Goal: Task Accomplishment & Management: Complete application form

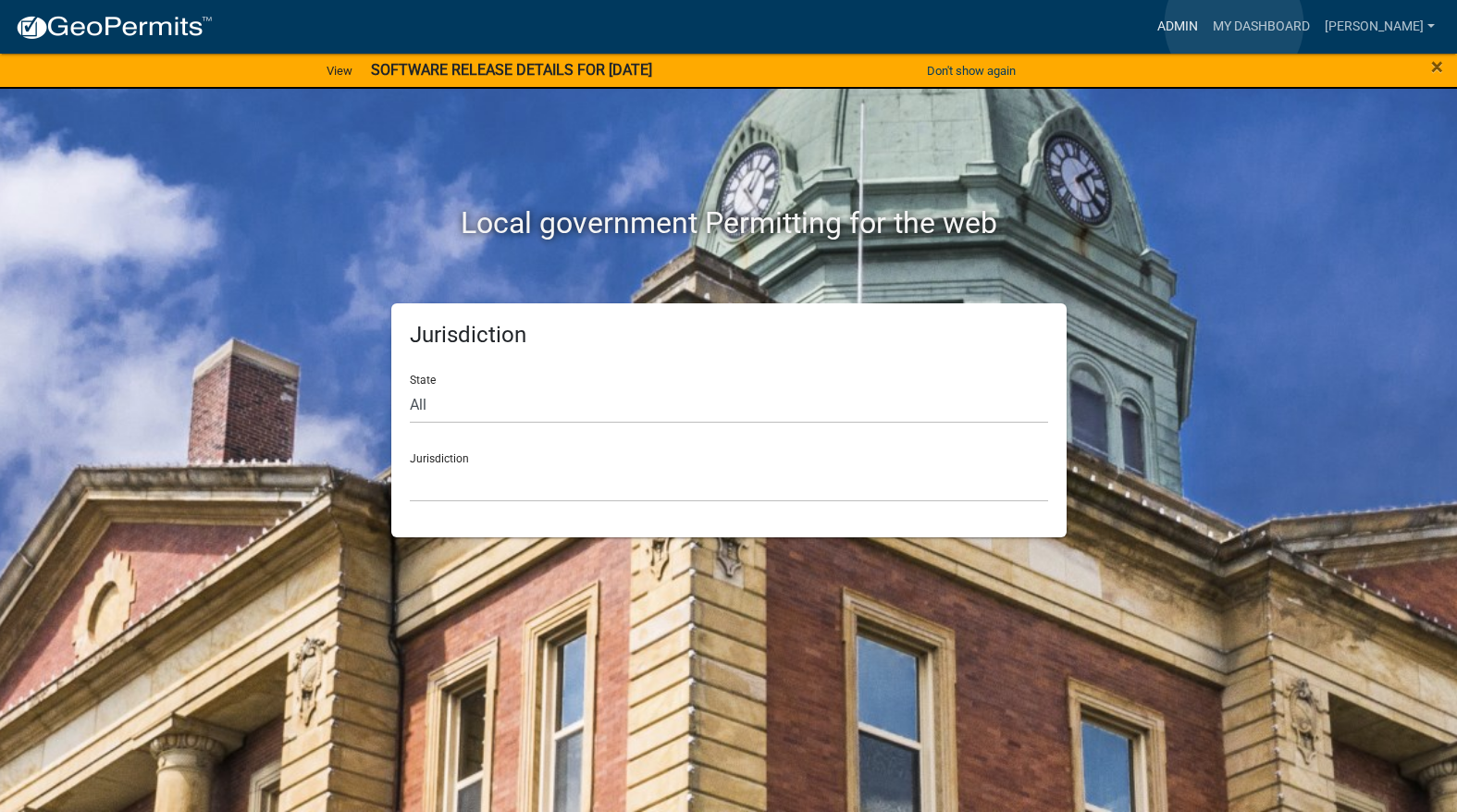
click at [1205, 24] on link "Admin" at bounding box center [1177, 27] width 55 height 36
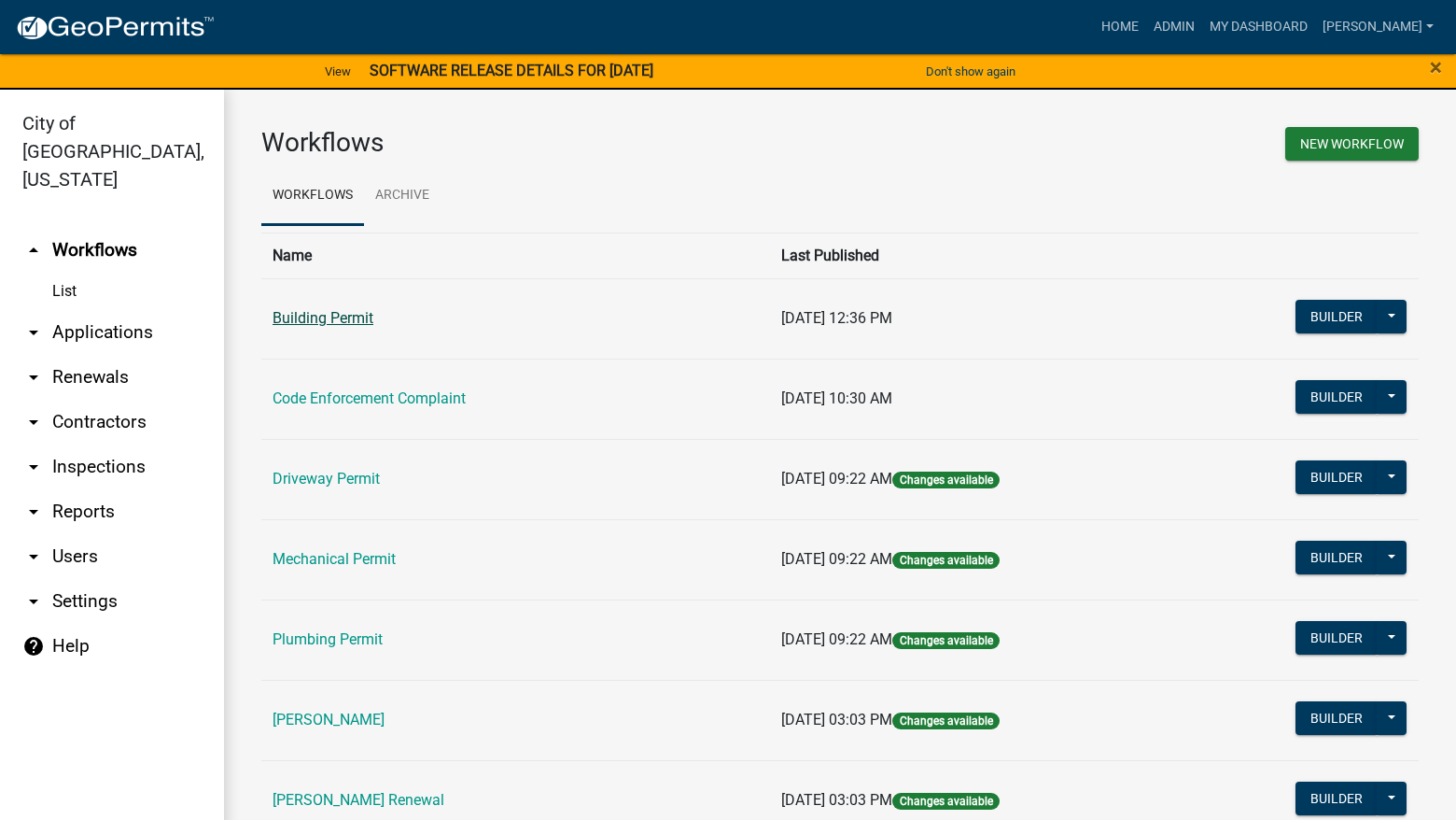
click at [344, 318] on link "Building Permit" at bounding box center [323, 317] width 101 height 18
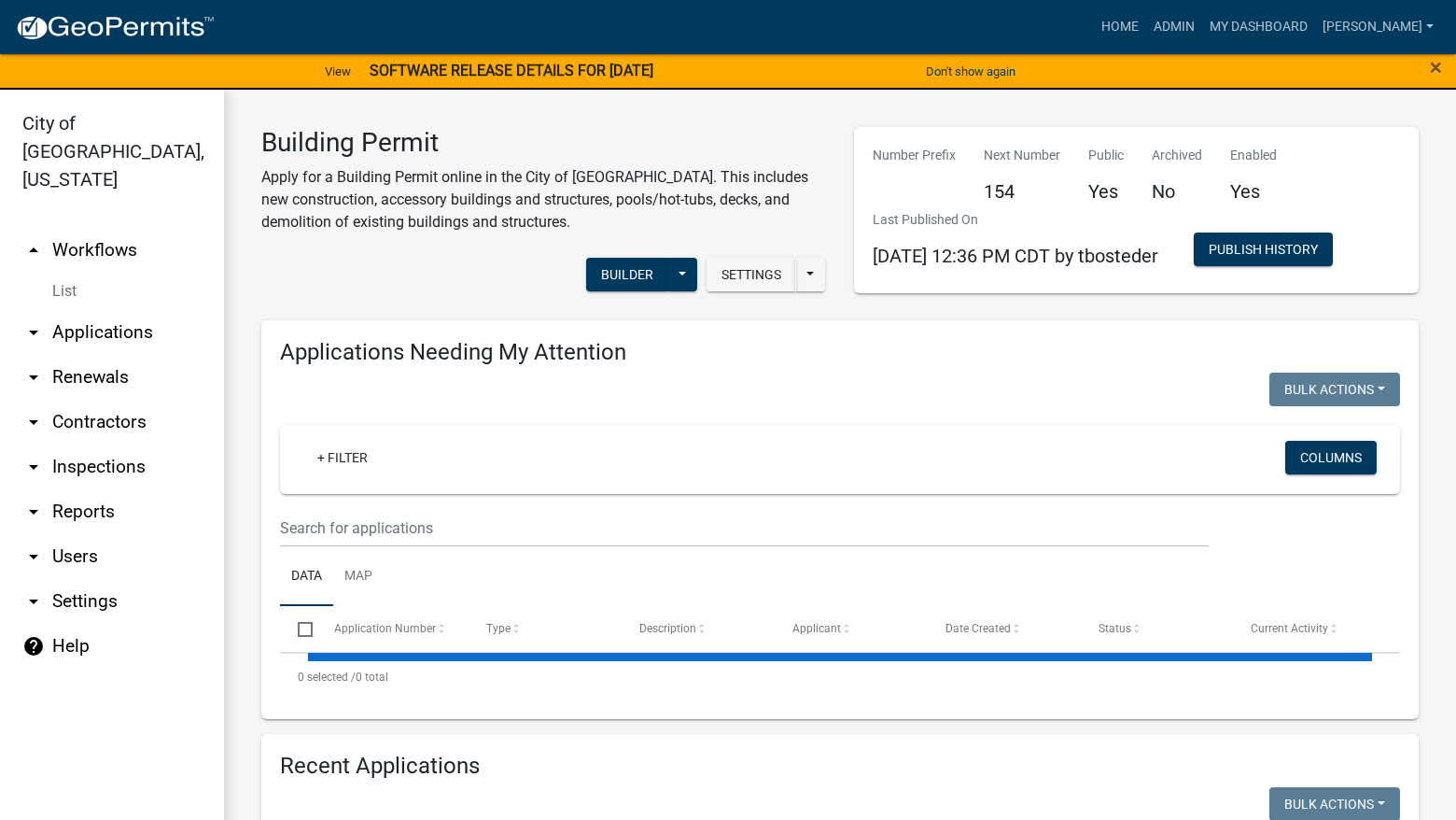
select select "3: 100"
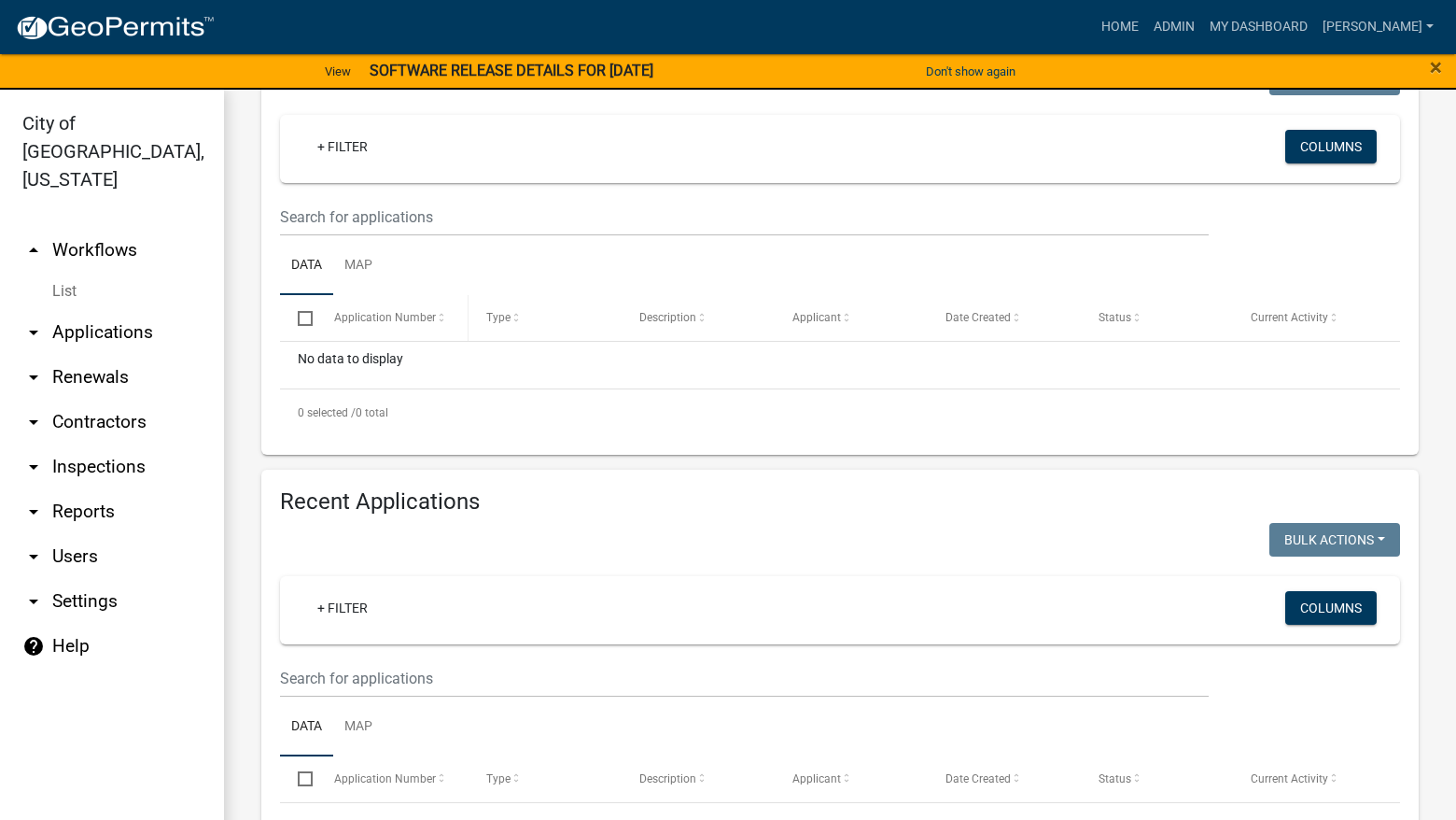
scroll to position [560, 0]
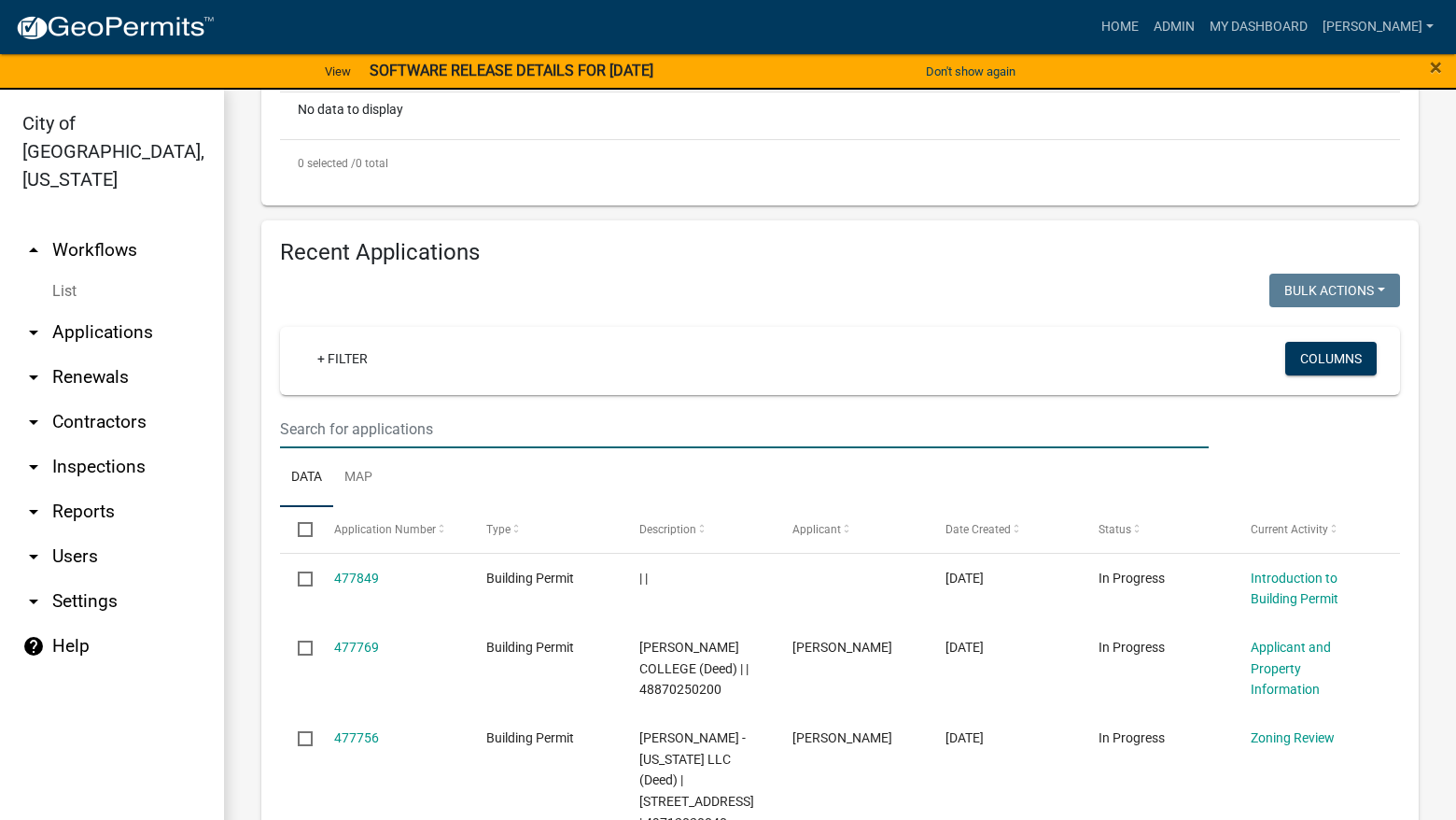
click at [398, 427] on input "text" at bounding box center [745, 429] width 929 height 39
type input "404 s b"
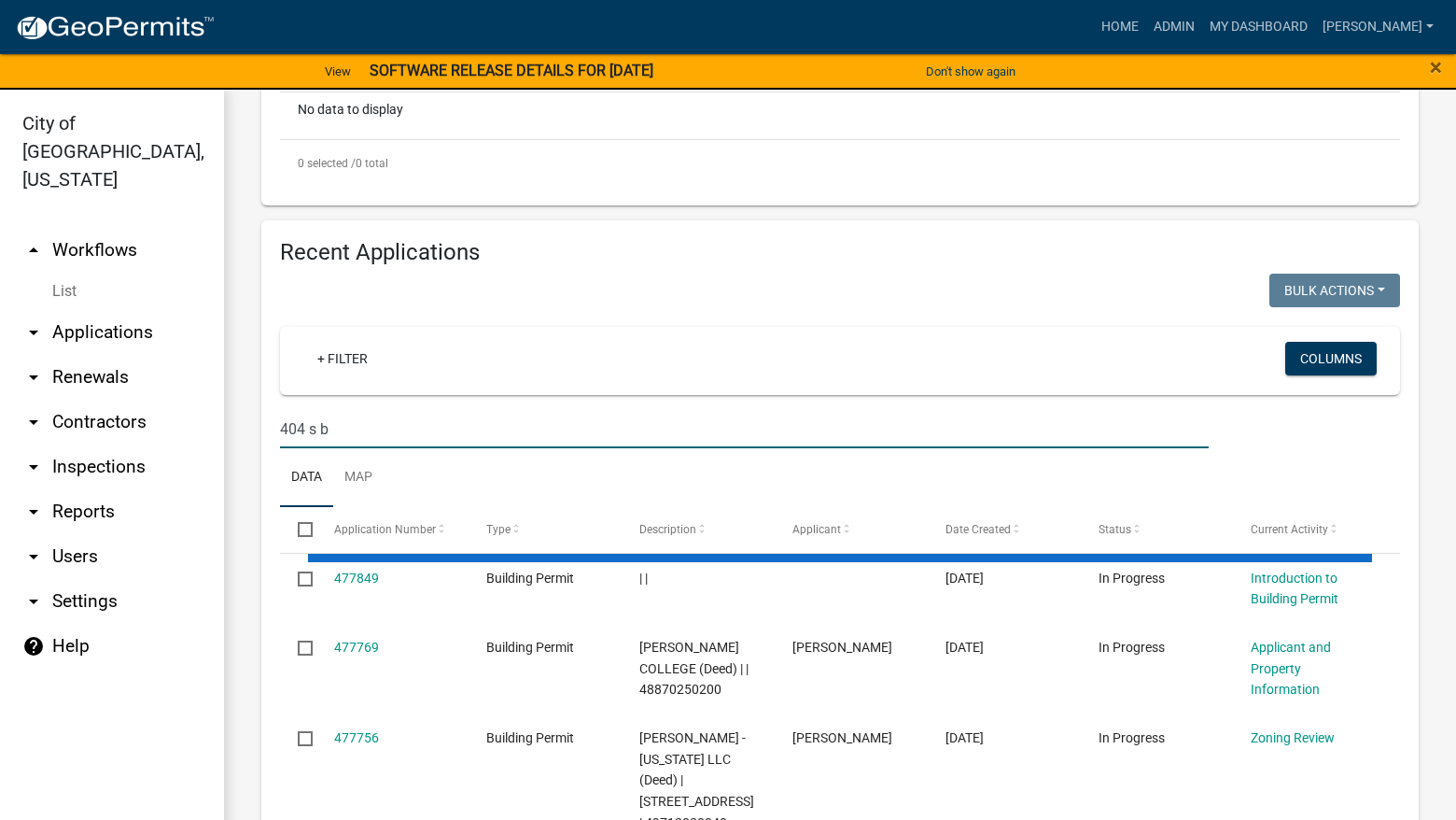
scroll to position [471, 0]
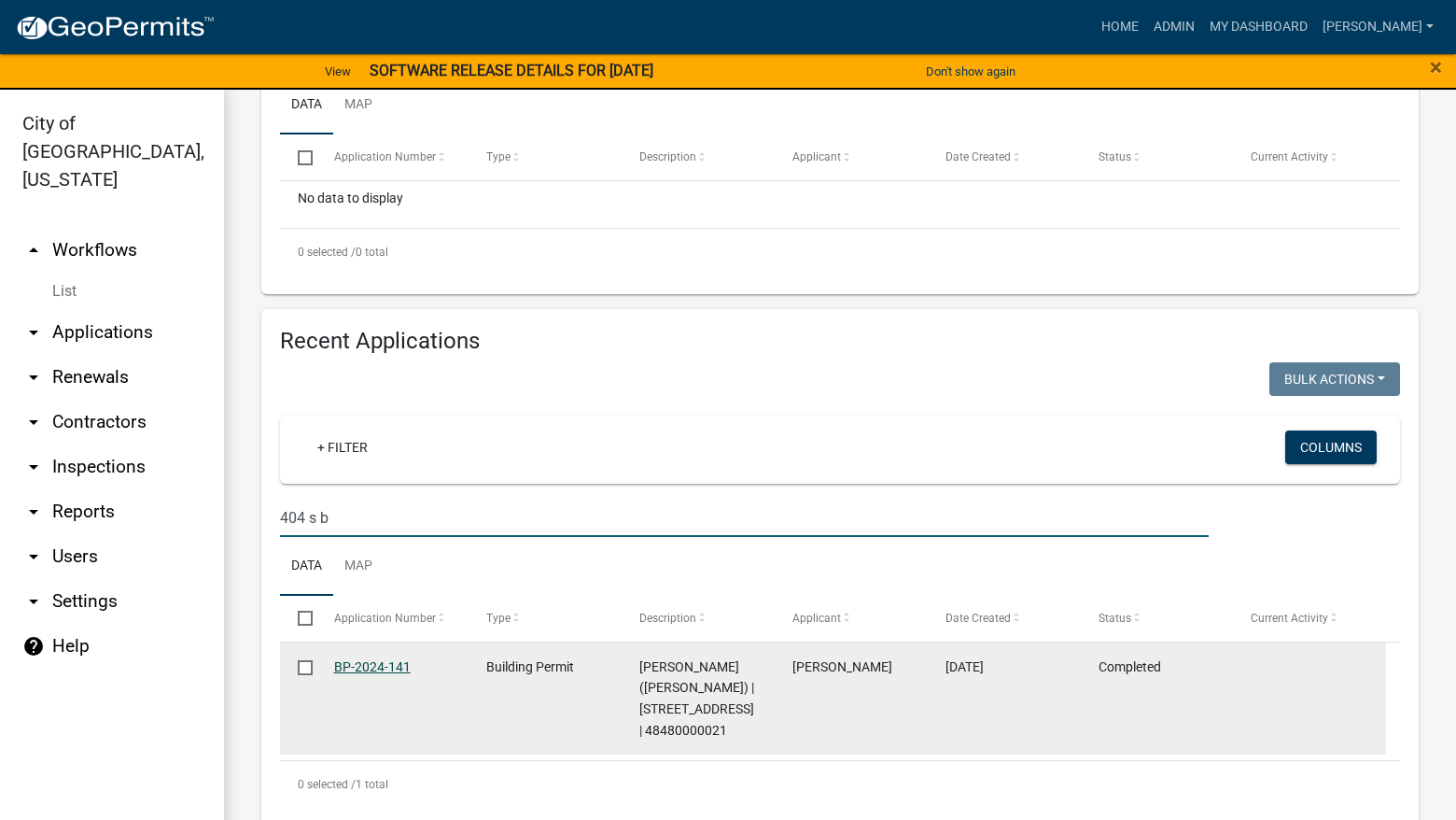
click at [355, 661] on link "BP-2024-141" at bounding box center [372, 667] width 76 height 15
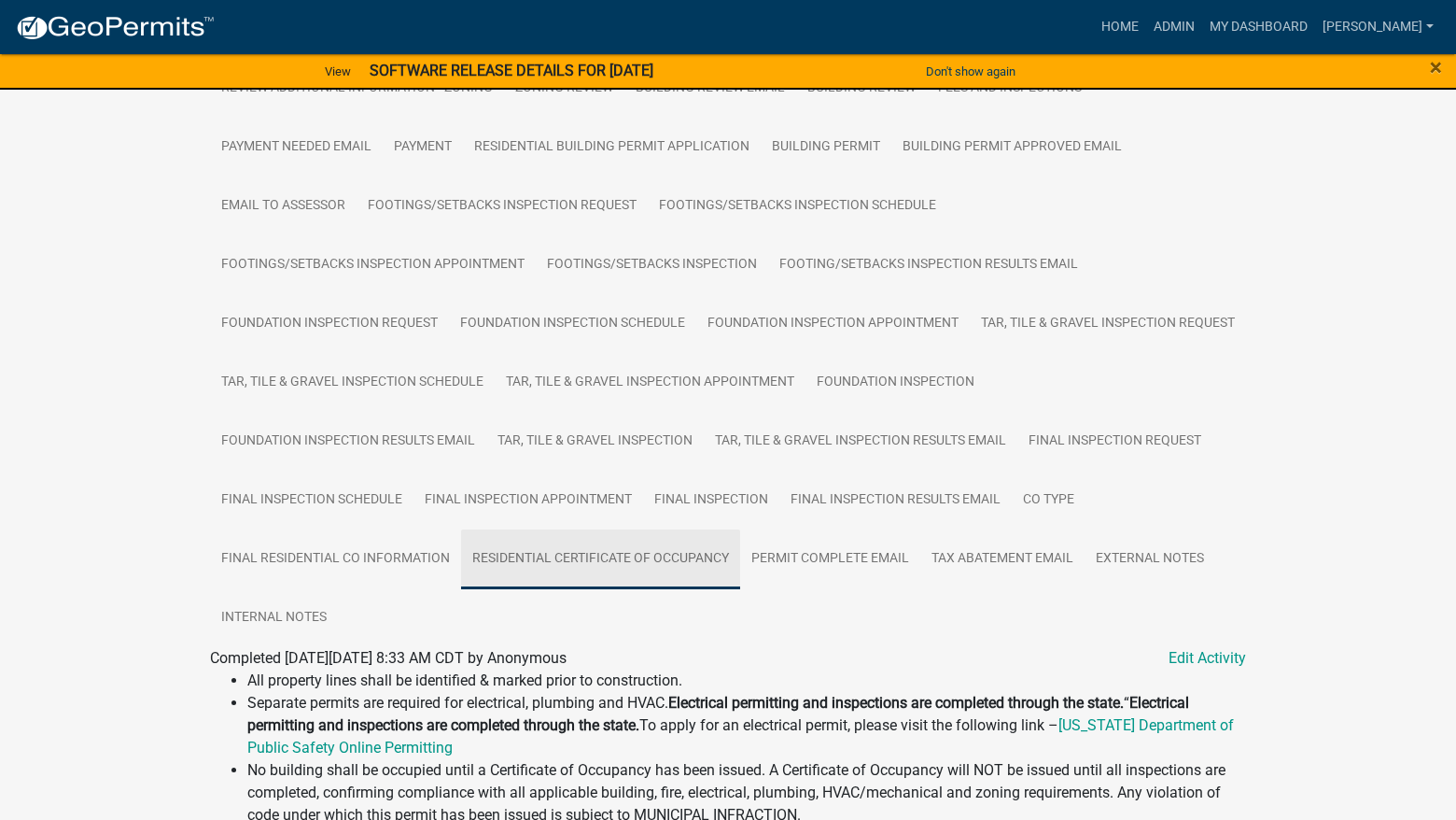
click at [618, 565] on link "Residential Certificate of Occupancy" at bounding box center [601, 558] width 279 height 60
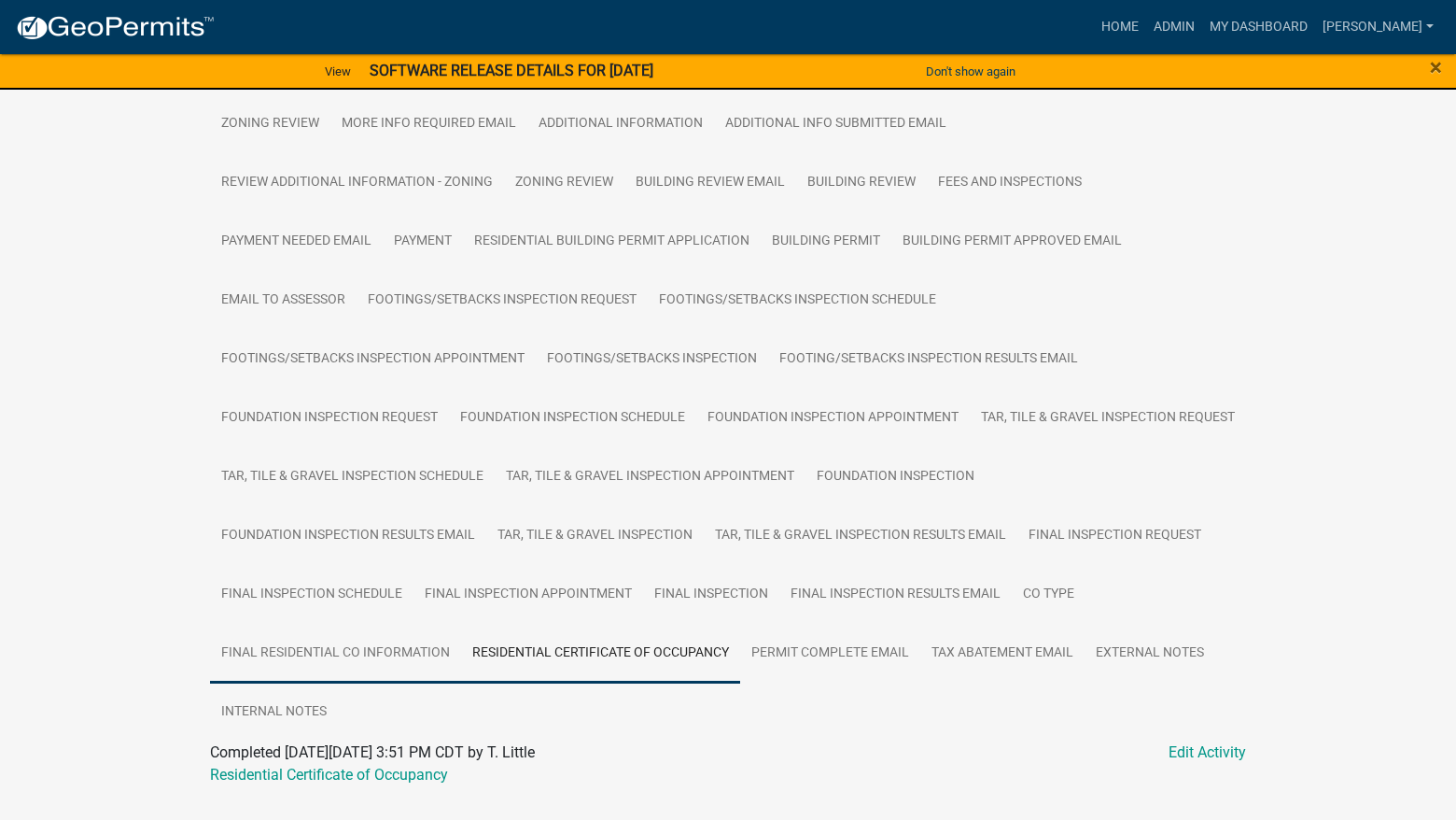
scroll to position [511, 0]
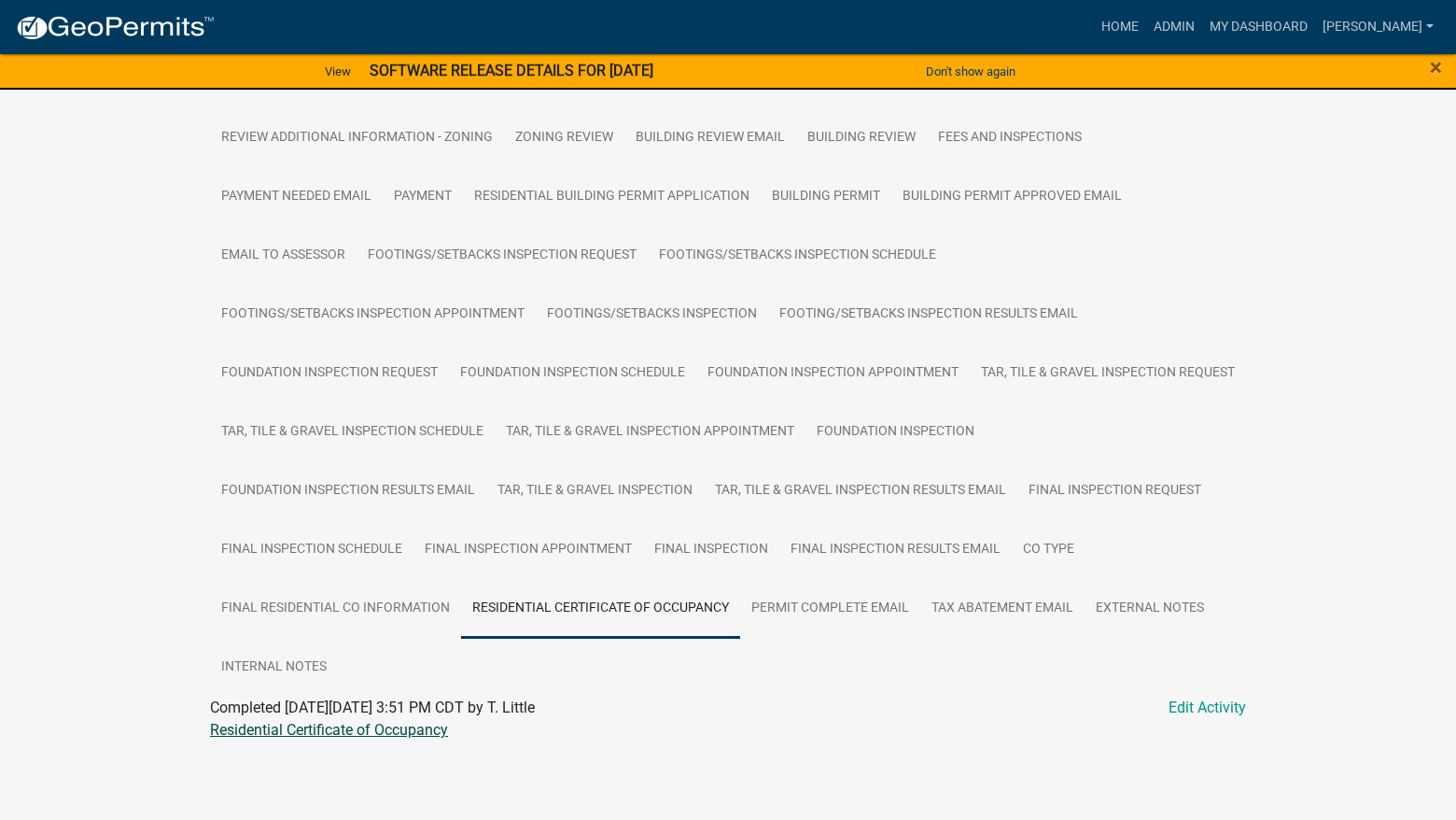
click at [371, 730] on link "Residential Certificate of Occupancy" at bounding box center [329, 729] width 238 height 18
click at [1202, 33] on link "Admin" at bounding box center [1174, 27] width 56 height 36
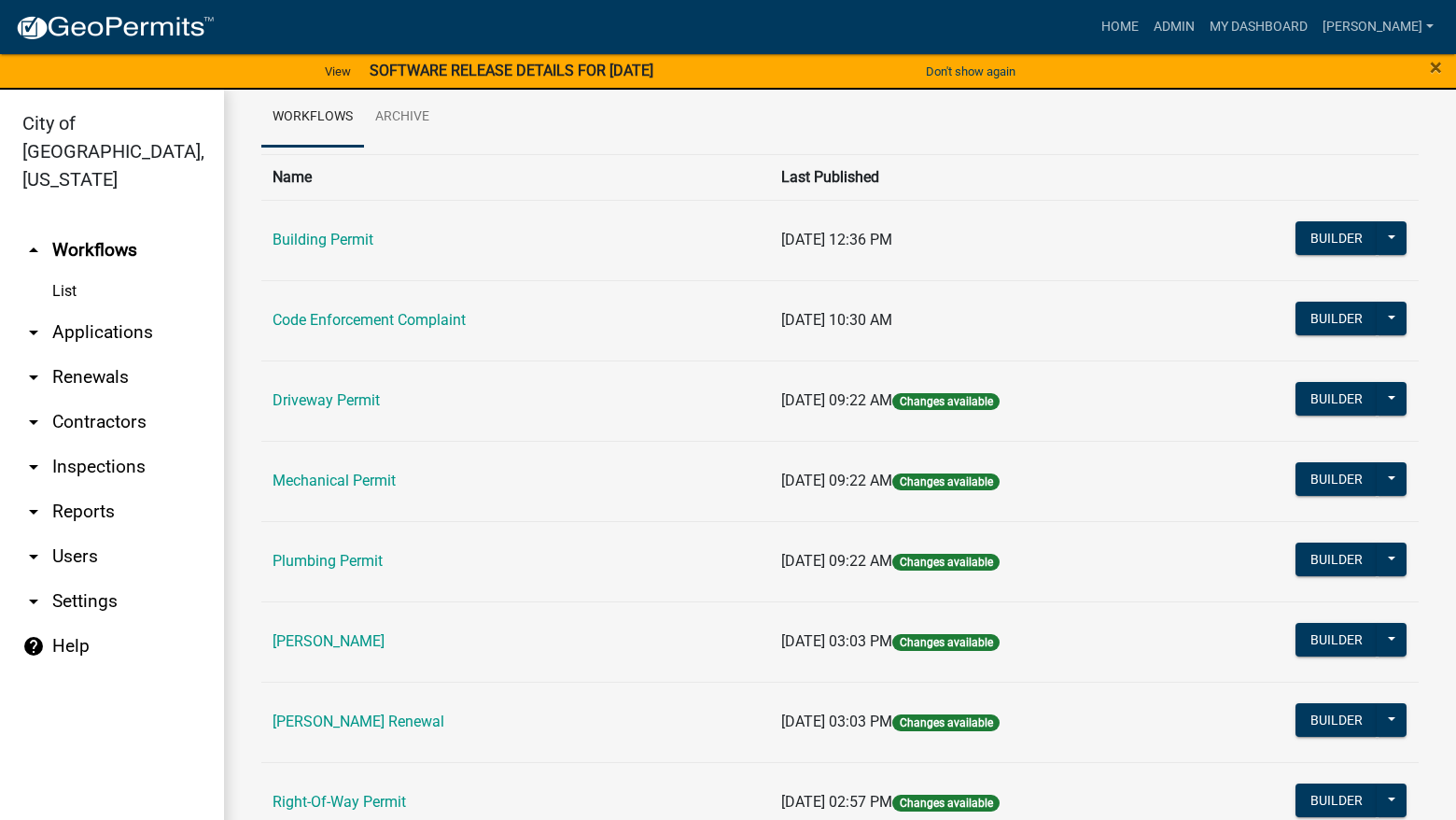
scroll to position [187, 0]
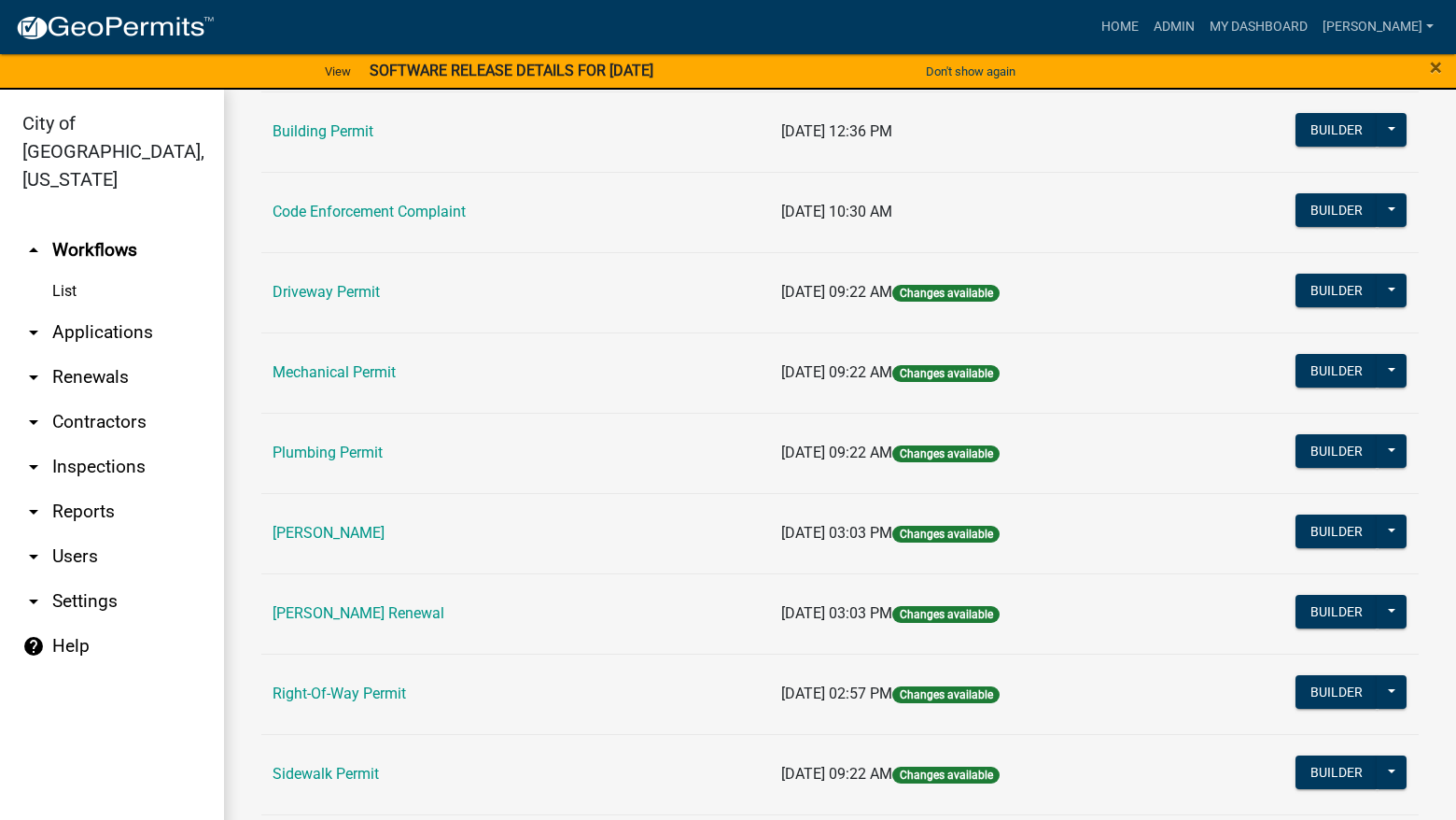
click at [361, 531] on link "[PERSON_NAME]" at bounding box center [329, 533] width 112 height 18
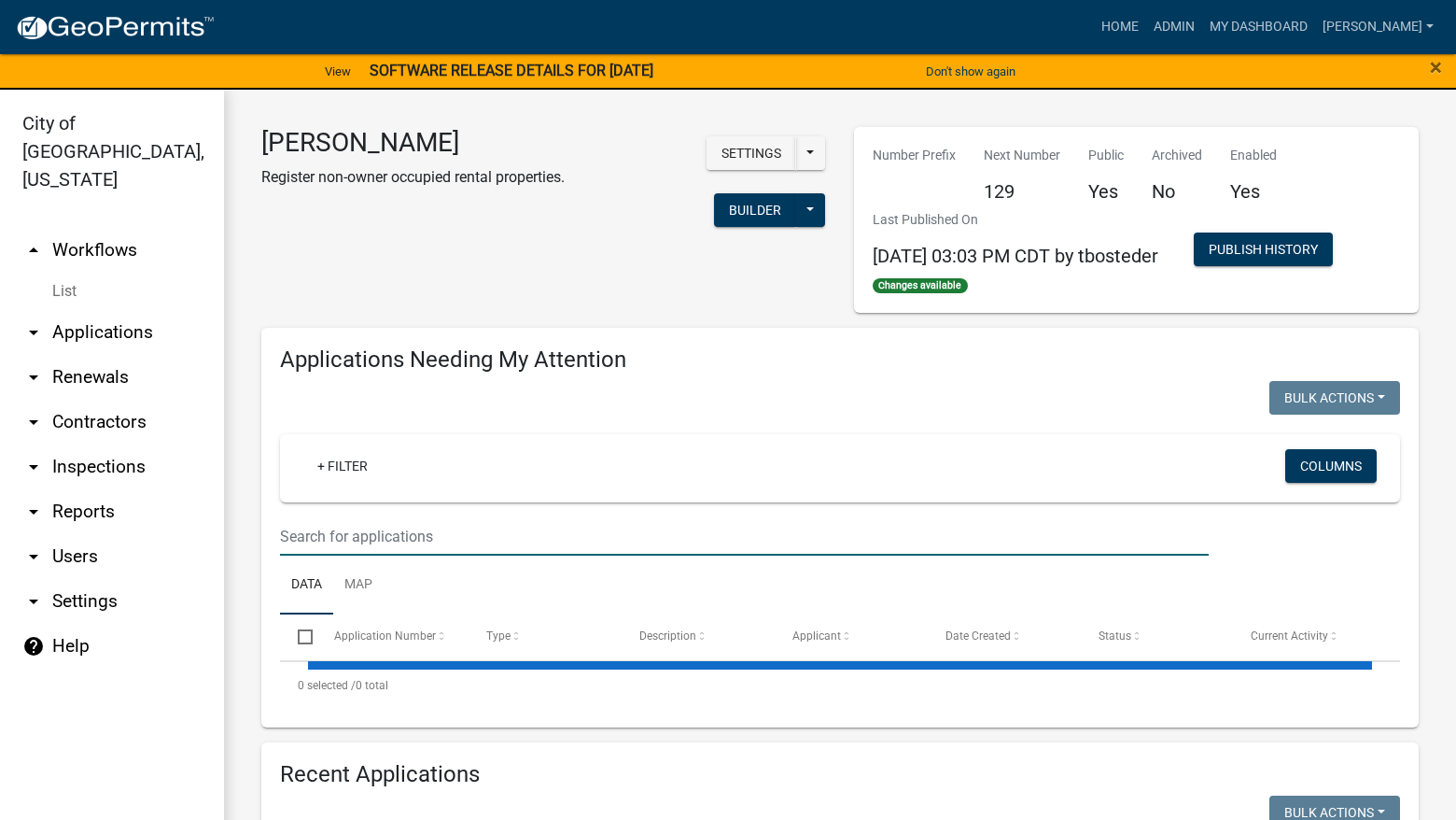
click at [442, 538] on input "text" at bounding box center [745, 537] width 929 height 39
select select "3: 100"
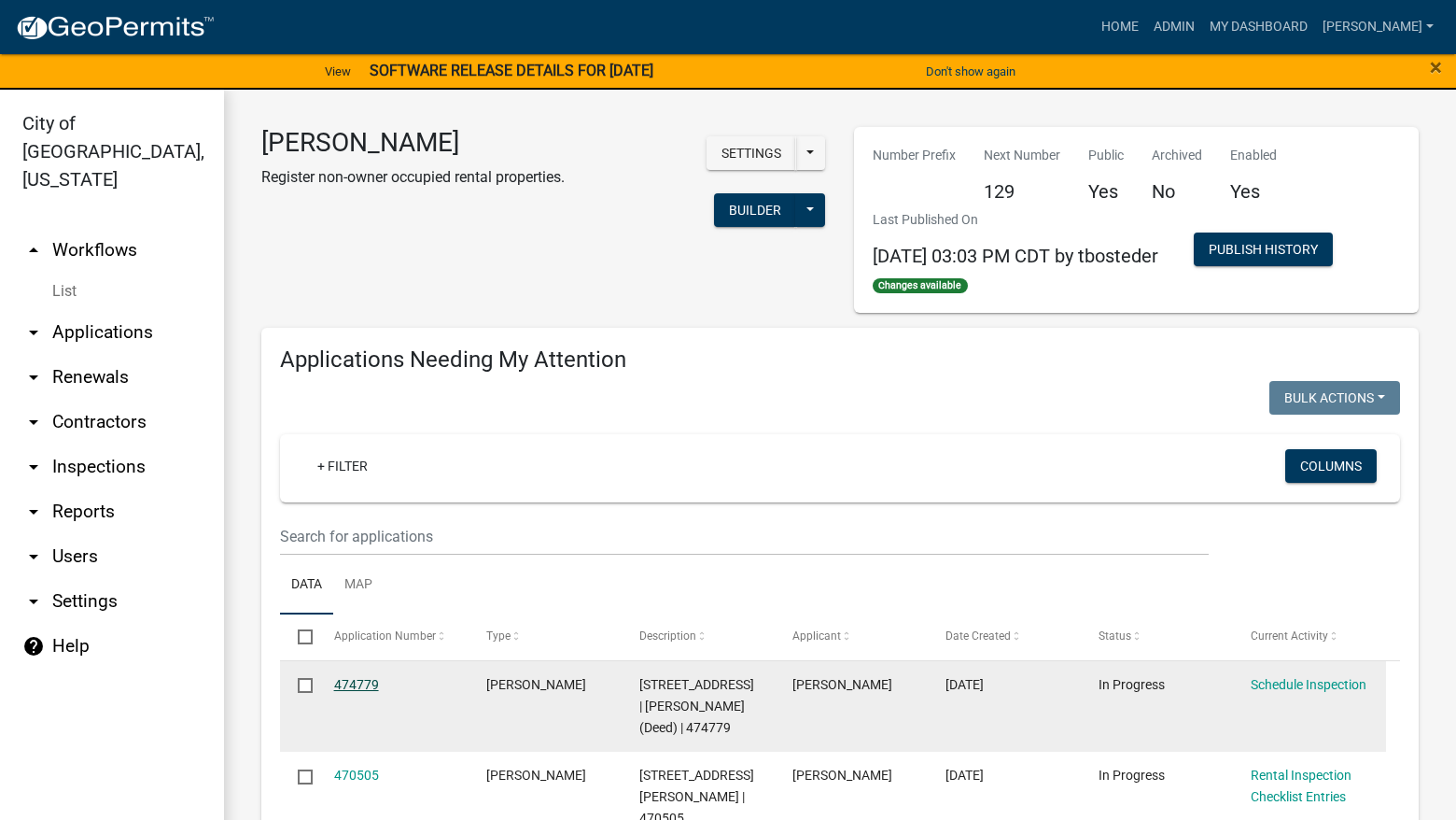
click at [363, 678] on link "474779" at bounding box center [356, 685] width 44 height 15
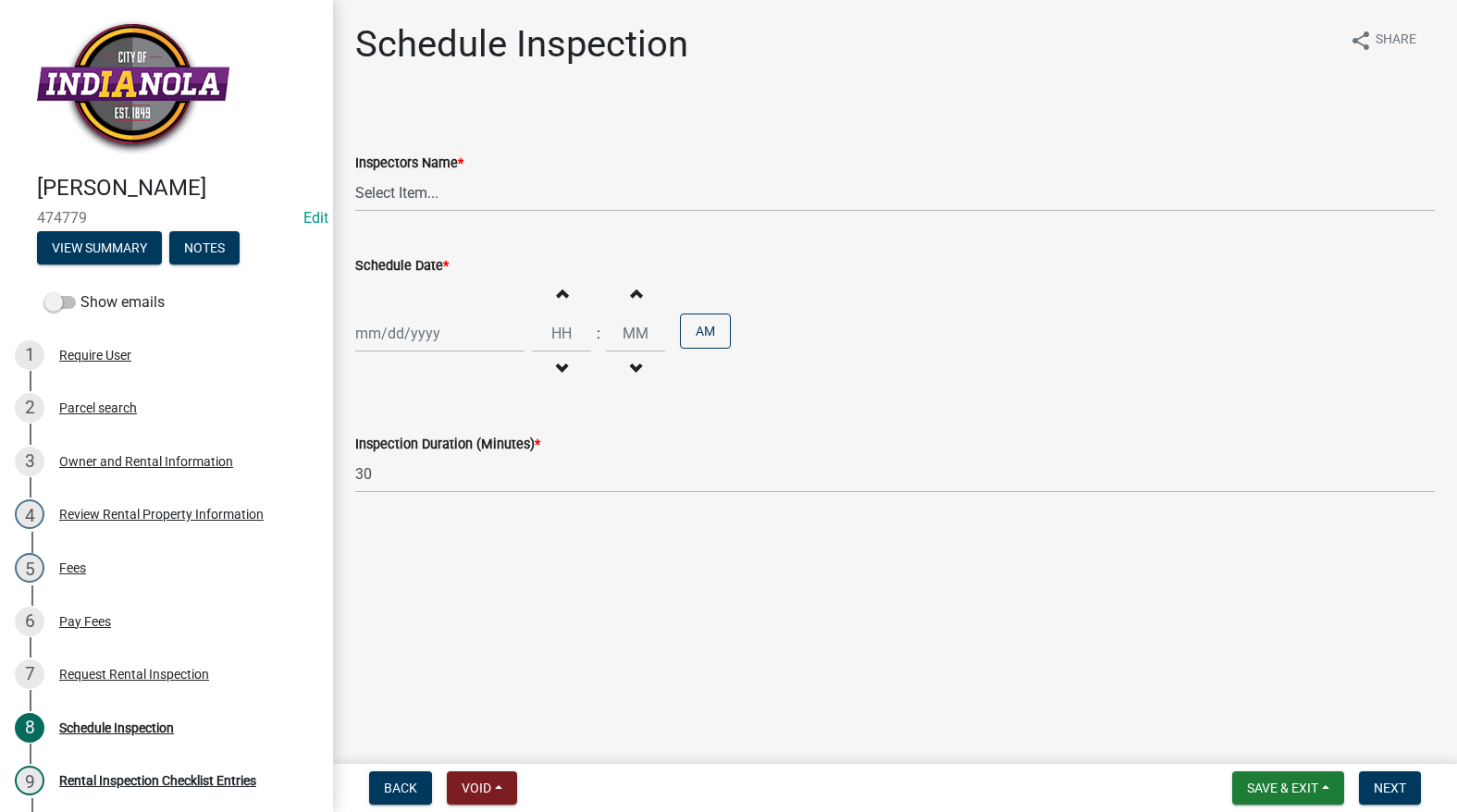
select select "9"
select select "2025"
click at [430, 344] on div "[PERSON_NAME] Feb Mar Apr [PERSON_NAME][DATE] Oct Nov [DATE] 1526 1527 1528 152…" at bounding box center [440, 333] width 169 height 38
click at [377, 362] on button "Previous month" at bounding box center [373, 373] width 22 height 30
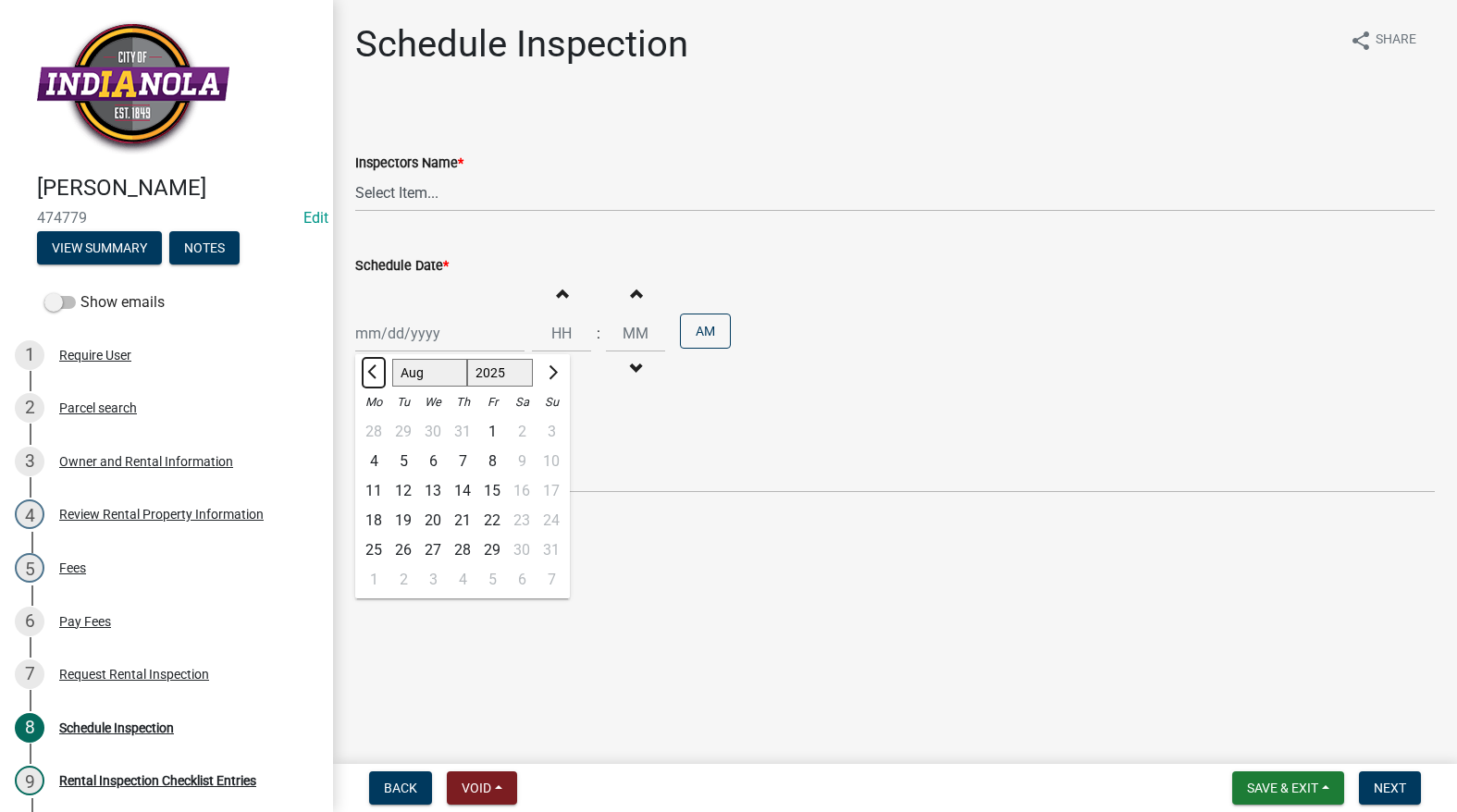
click at [377, 362] on button "Previous month" at bounding box center [373, 373] width 22 height 30
click at [541, 369] on button "Next month" at bounding box center [551, 373] width 22 height 30
select select "7"
click at [377, 486] on div "14" at bounding box center [374, 491] width 30 height 30
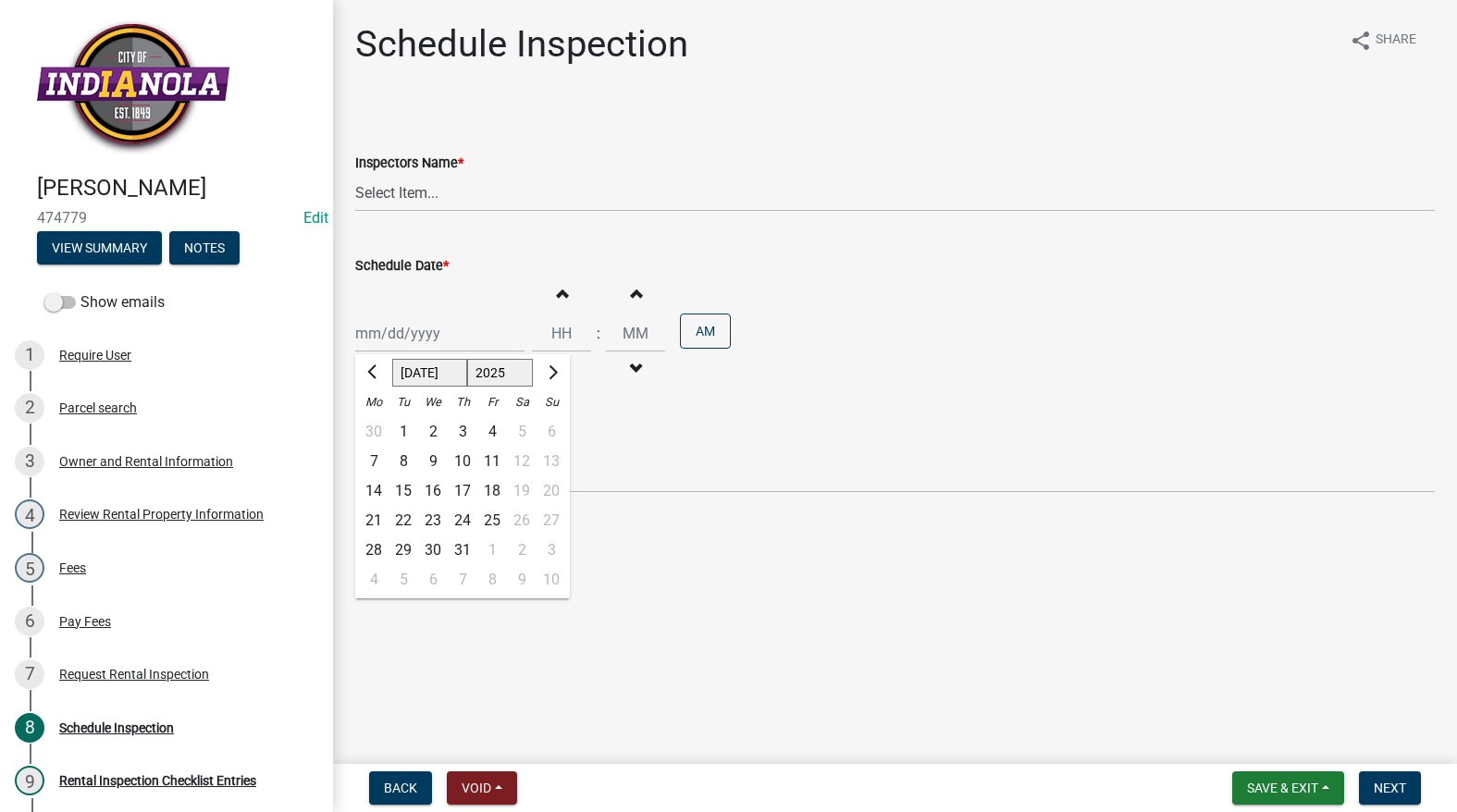
type input "[DATE]"
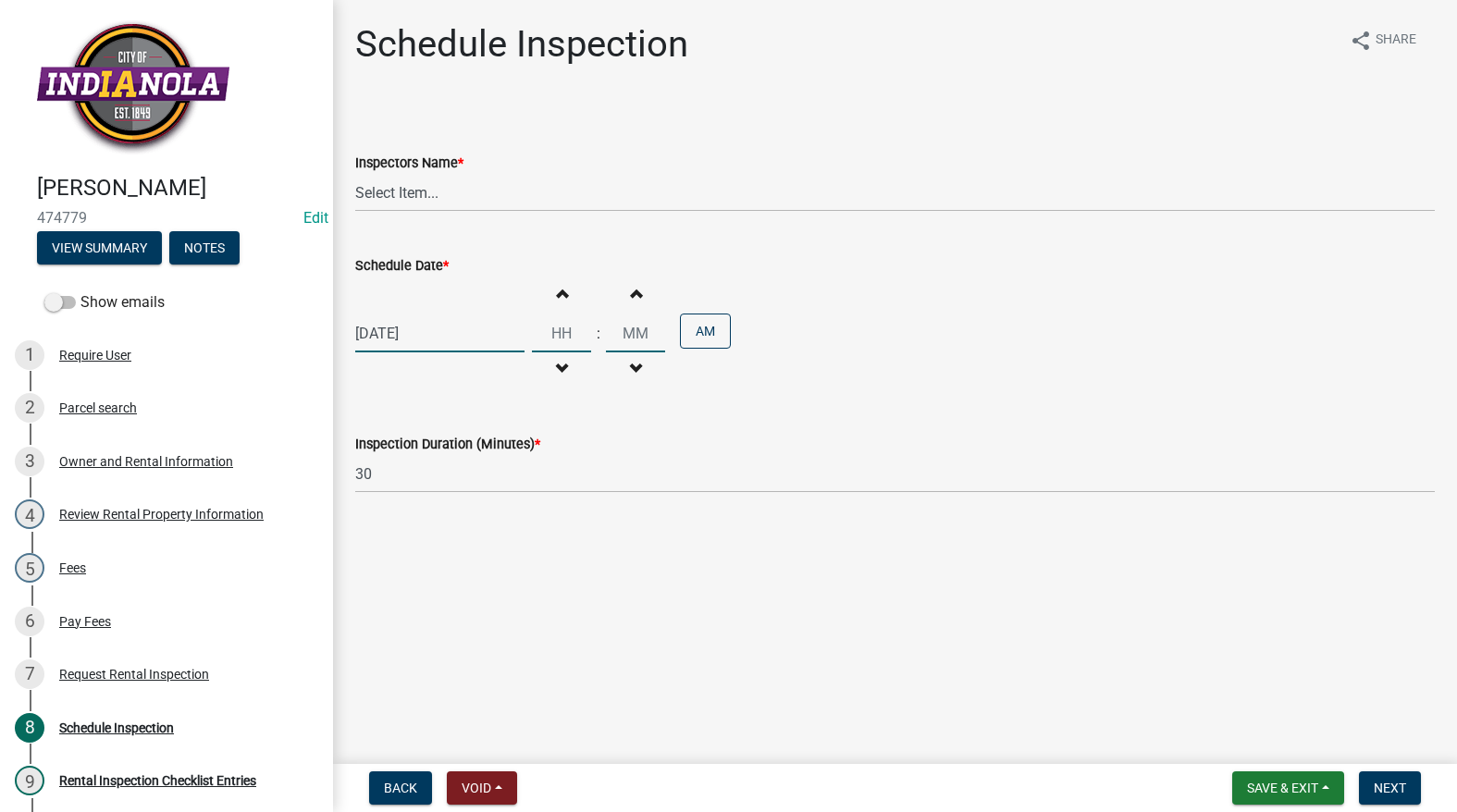
click at [566, 337] on input "Hours" at bounding box center [561, 333] width 59 height 38
type input "09"
type input "00"
click at [457, 190] on select "Select Item... T. Little ([PERSON_NAME]) [PERSON_NAME] ([PERSON_NAME])" at bounding box center [896, 193] width 1080 height 38
select select "252c9b68-f941-49e4-9705-8f6b19d23831"
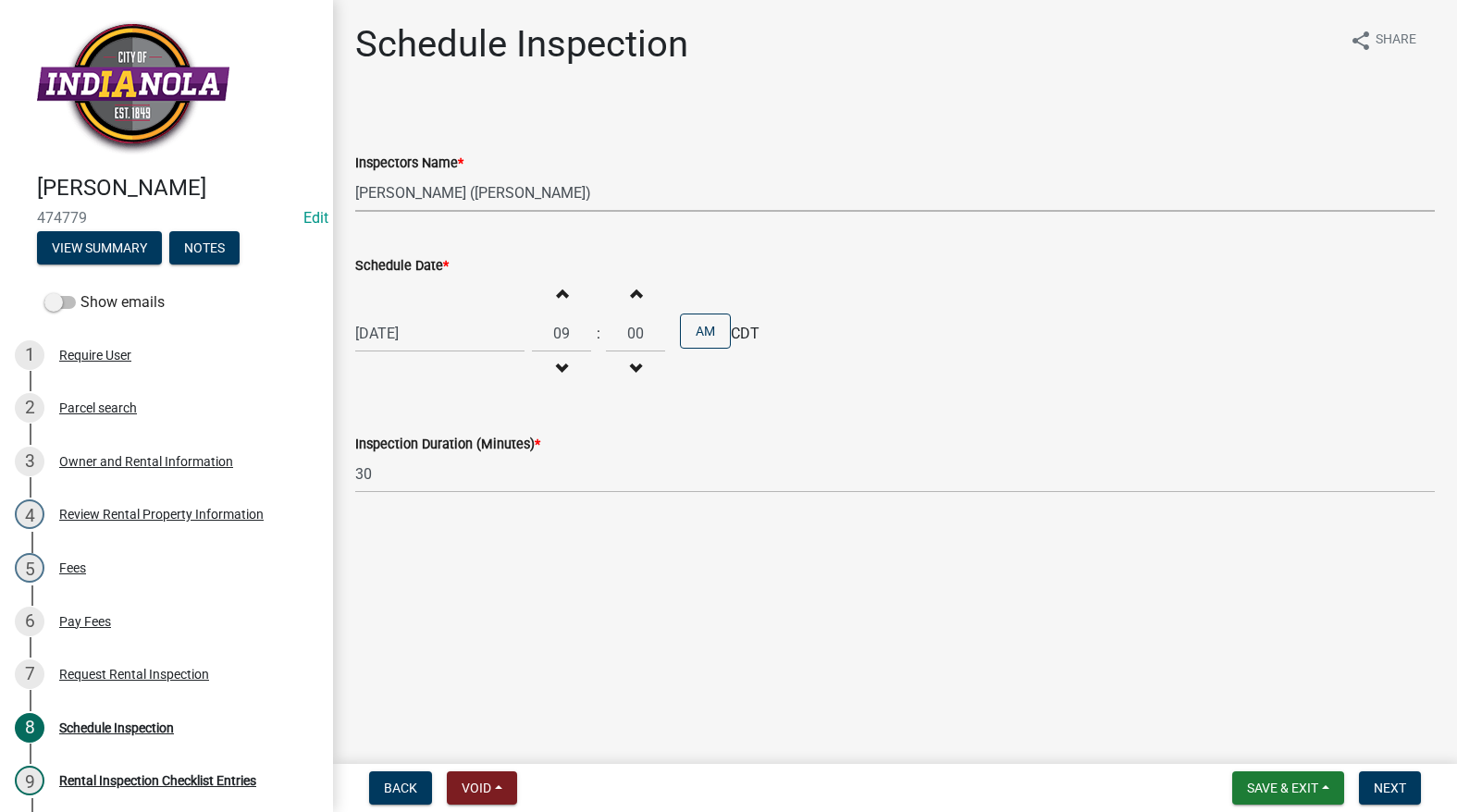
click at [356, 174] on select "Select Item... T. Little ([PERSON_NAME]) [PERSON_NAME] ([PERSON_NAME])" at bounding box center [896, 193] width 1080 height 38
click at [1391, 788] on span "Next" at bounding box center [1390, 788] width 33 height 15
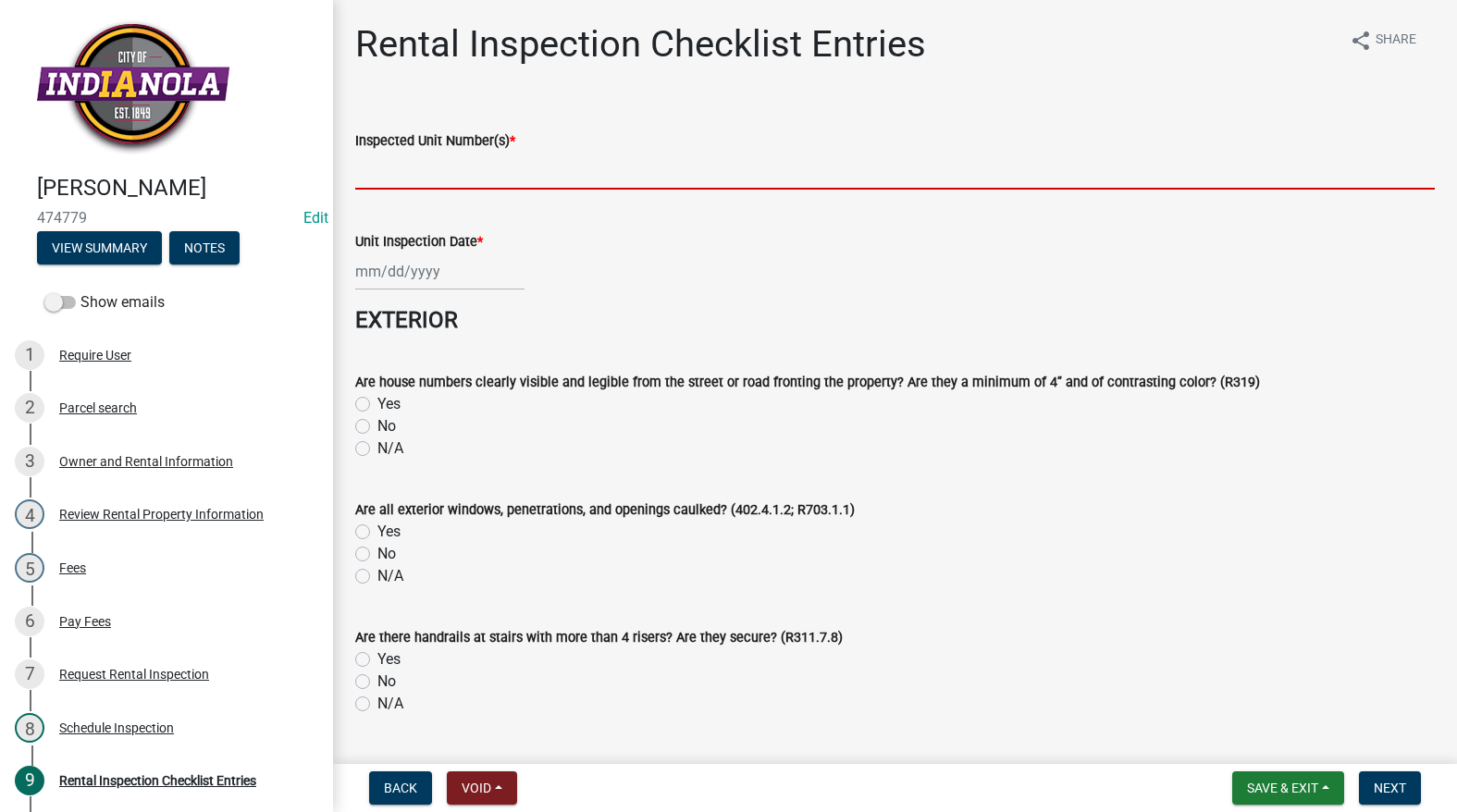
click at [463, 184] on input "Inspected Unit Number(s) *" at bounding box center [896, 170] width 1080 height 38
type input "404 S B"
select select "9"
select select "2025"
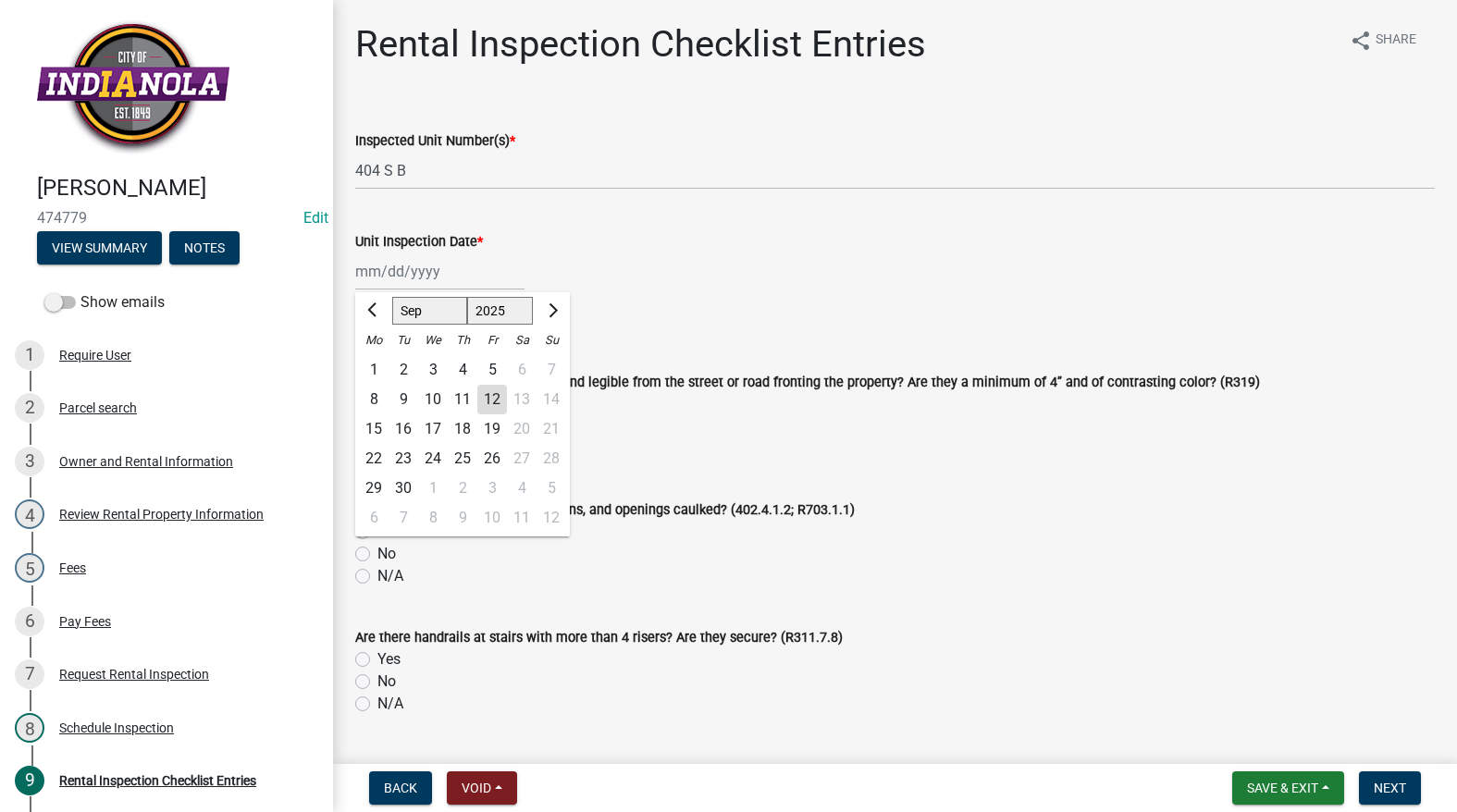
click at [439, 271] on div "[PERSON_NAME] Feb Mar Apr [PERSON_NAME][DATE] Oct Nov [DATE] 1526 1527 1528 152…" at bounding box center [440, 271] width 169 height 38
click at [371, 319] on button "Previous month" at bounding box center [373, 311] width 22 height 30
click at [370, 317] on button "Previous month" at bounding box center [373, 311] width 22 height 30
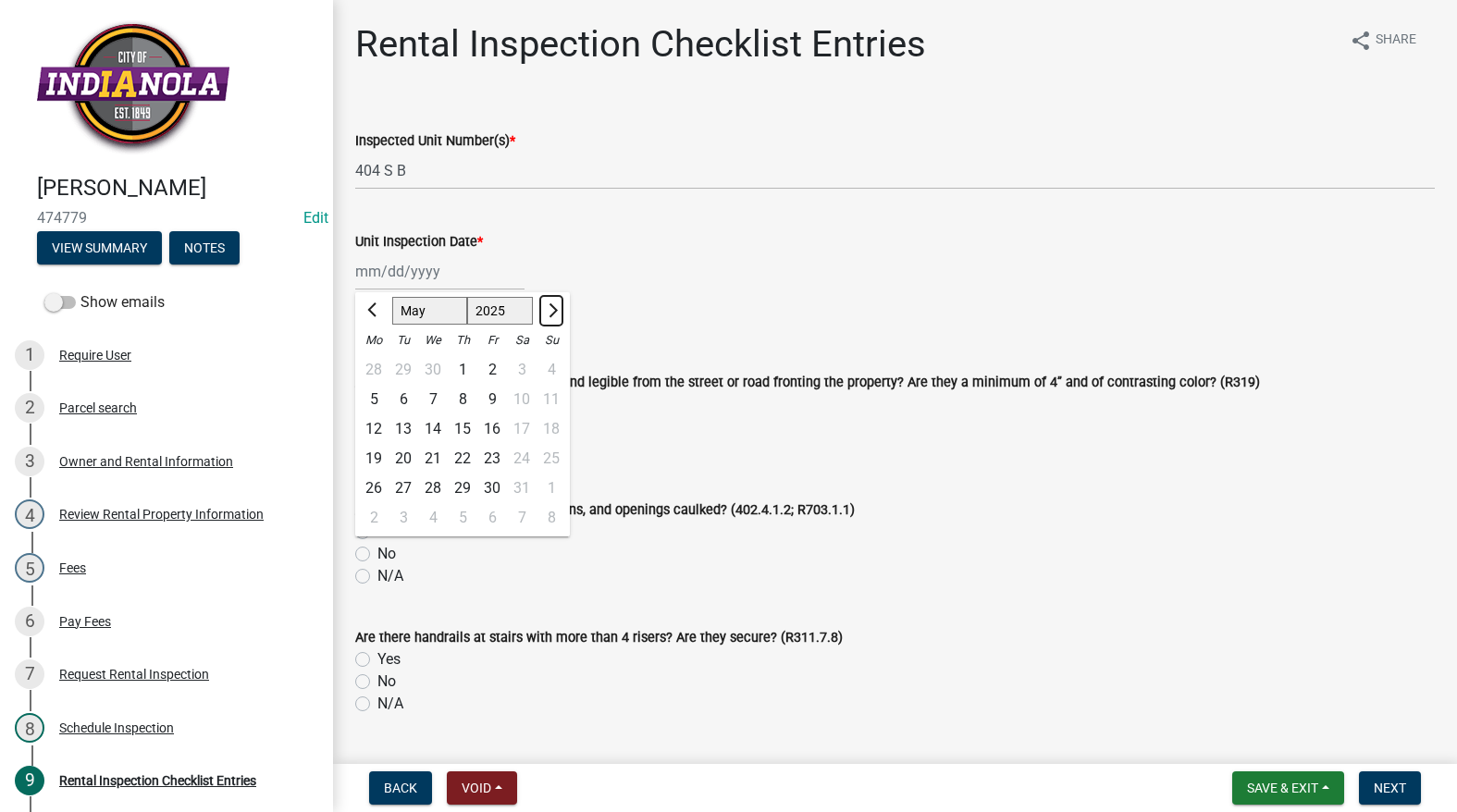
click at [553, 310] on span "Next month" at bounding box center [550, 310] width 14 height 14
select select "7"
click at [386, 414] on div "14" at bounding box center [374, 429] width 30 height 30
type input "[DATE]"
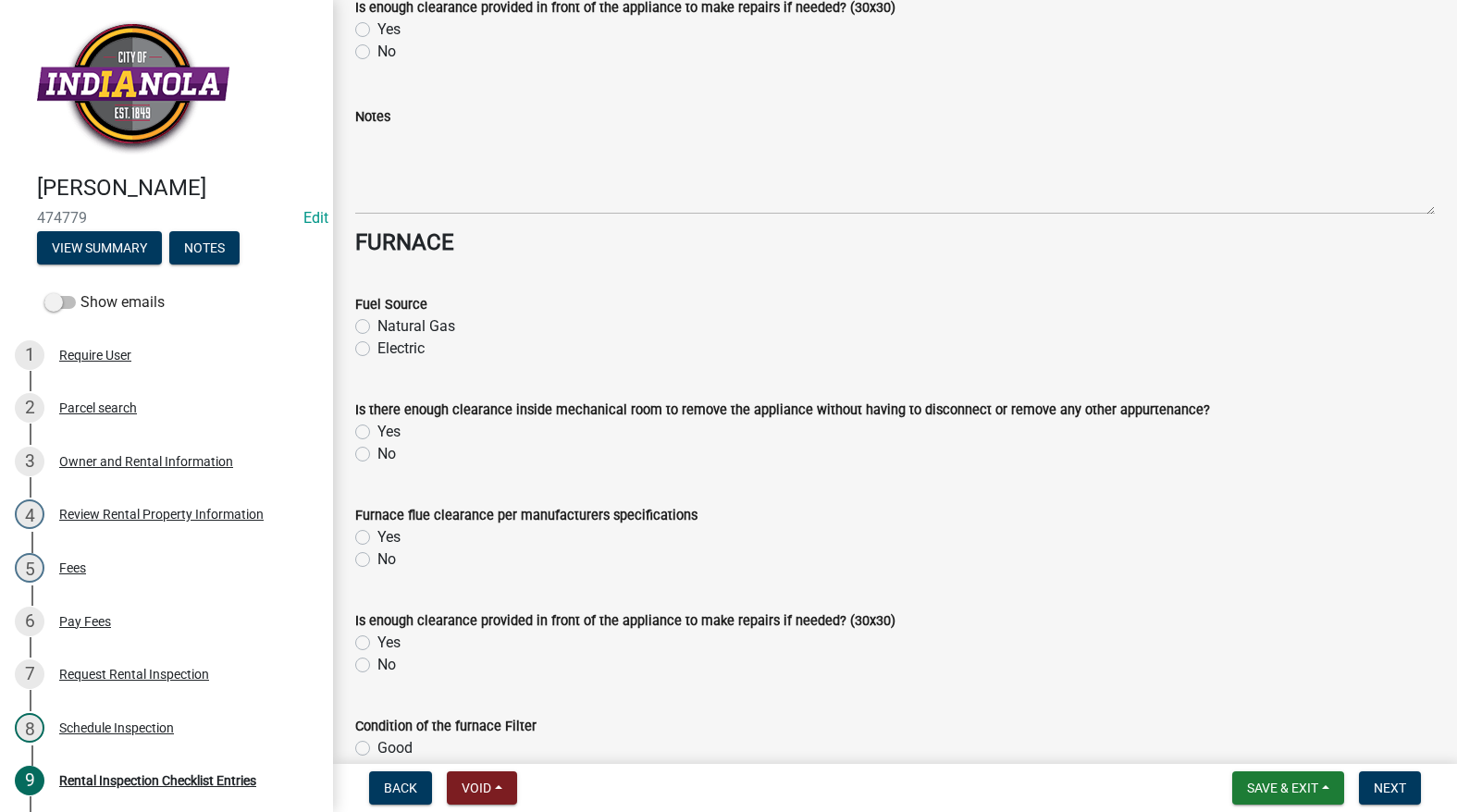
scroll to position [8176, 0]
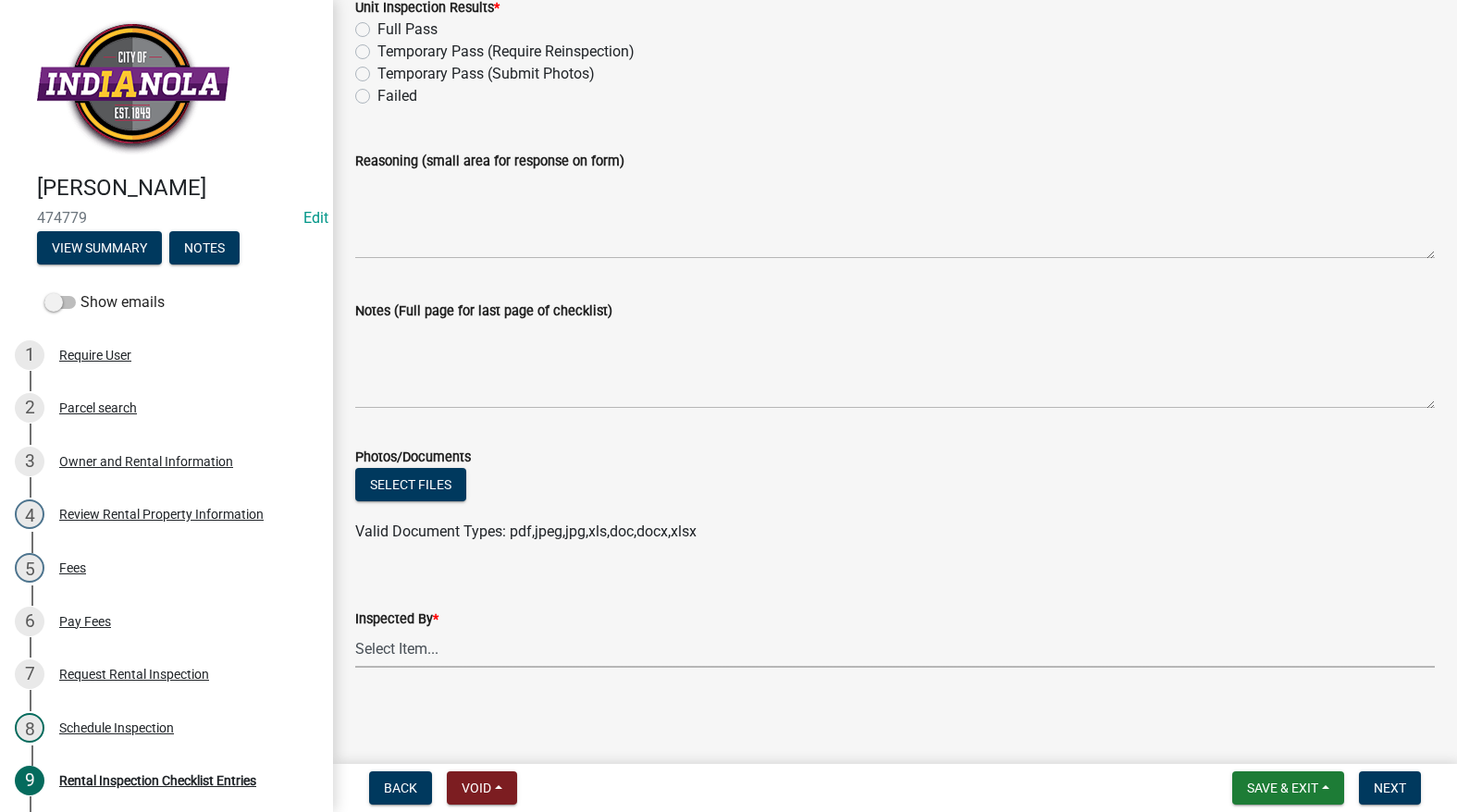
click at [399, 666] on select "Select Item... [PERSON_NAME] [PERSON_NAME] [PERSON_NAME]" at bounding box center [896, 648] width 1080 height 38
click at [356, 630] on select "Select Item... [PERSON_NAME] [PERSON_NAME] [PERSON_NAME]" at bounding box center [896, 648] width 1080 height 38
select select "1e4261a4-c913-4b61-b1dc-6cd881818fac"
click at [377, 27] on label "Full Pass" at bounding box center [407, 30] width 60 height 22
click at [377, 27] on input "Full Pass" at bounding box center [383, 24] width 12 height 12
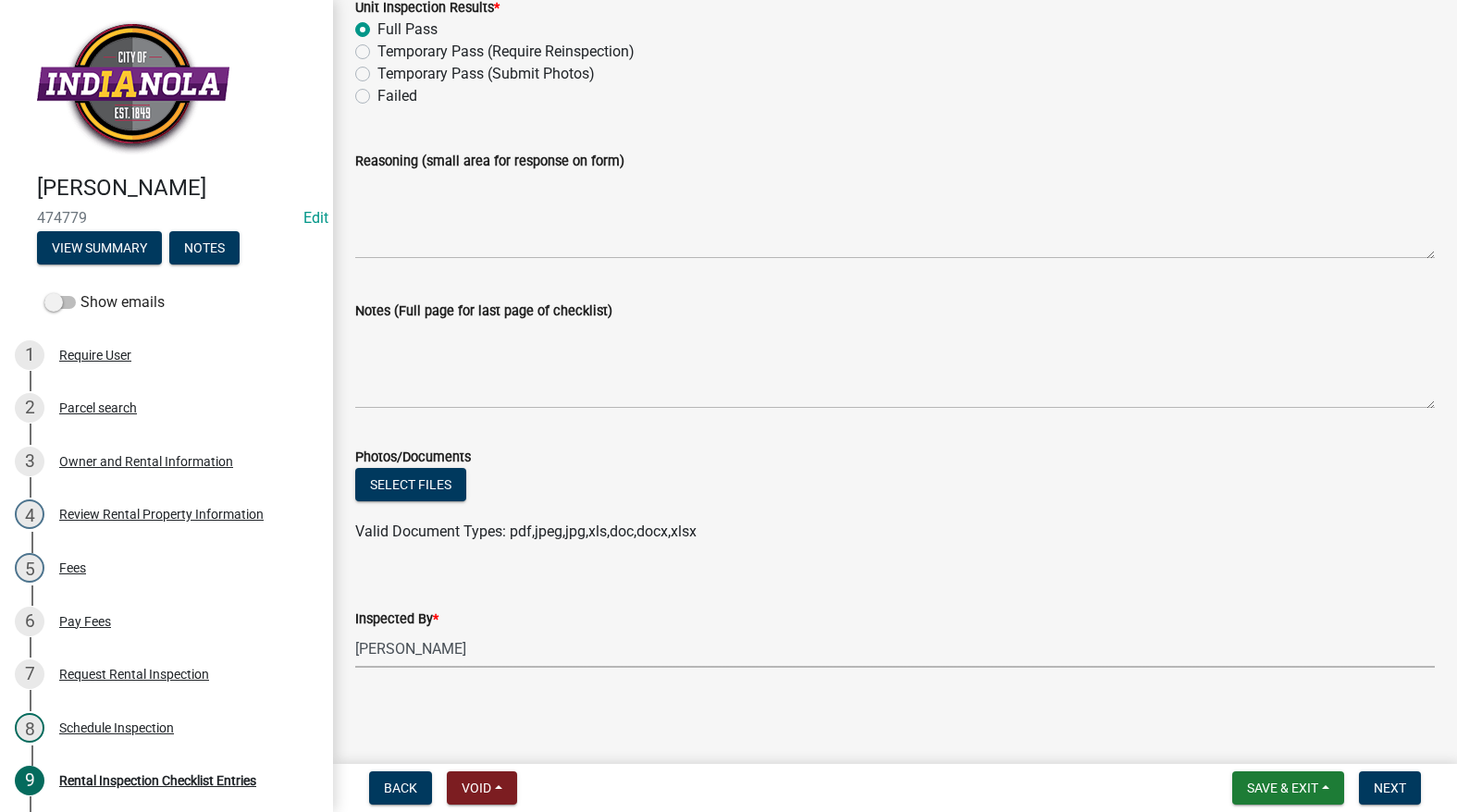
radio input "true"
click at [1391, 785] on span "Next" at bounding box center [1390, 788] width 33 height 15
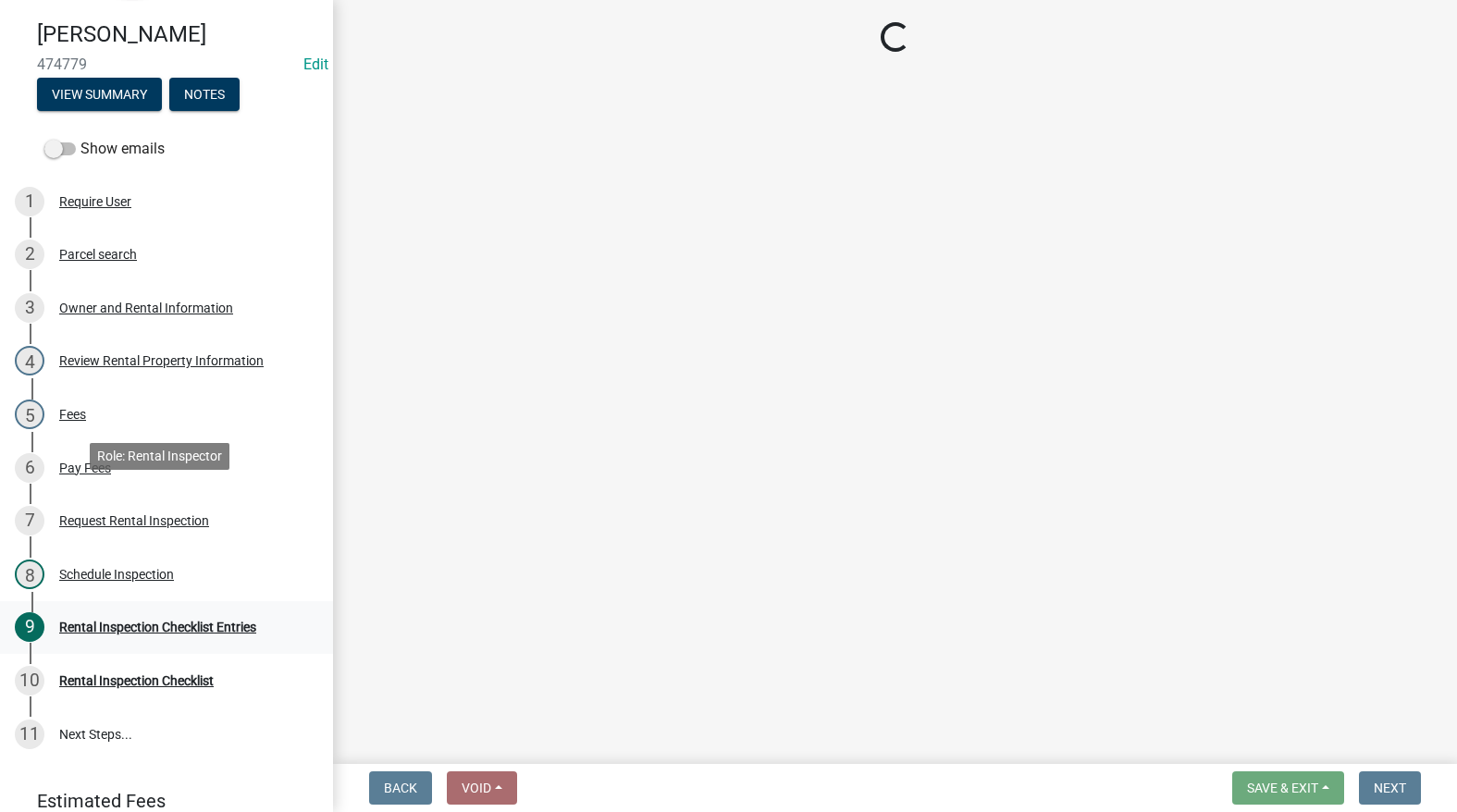
scroll to position [274, 0]
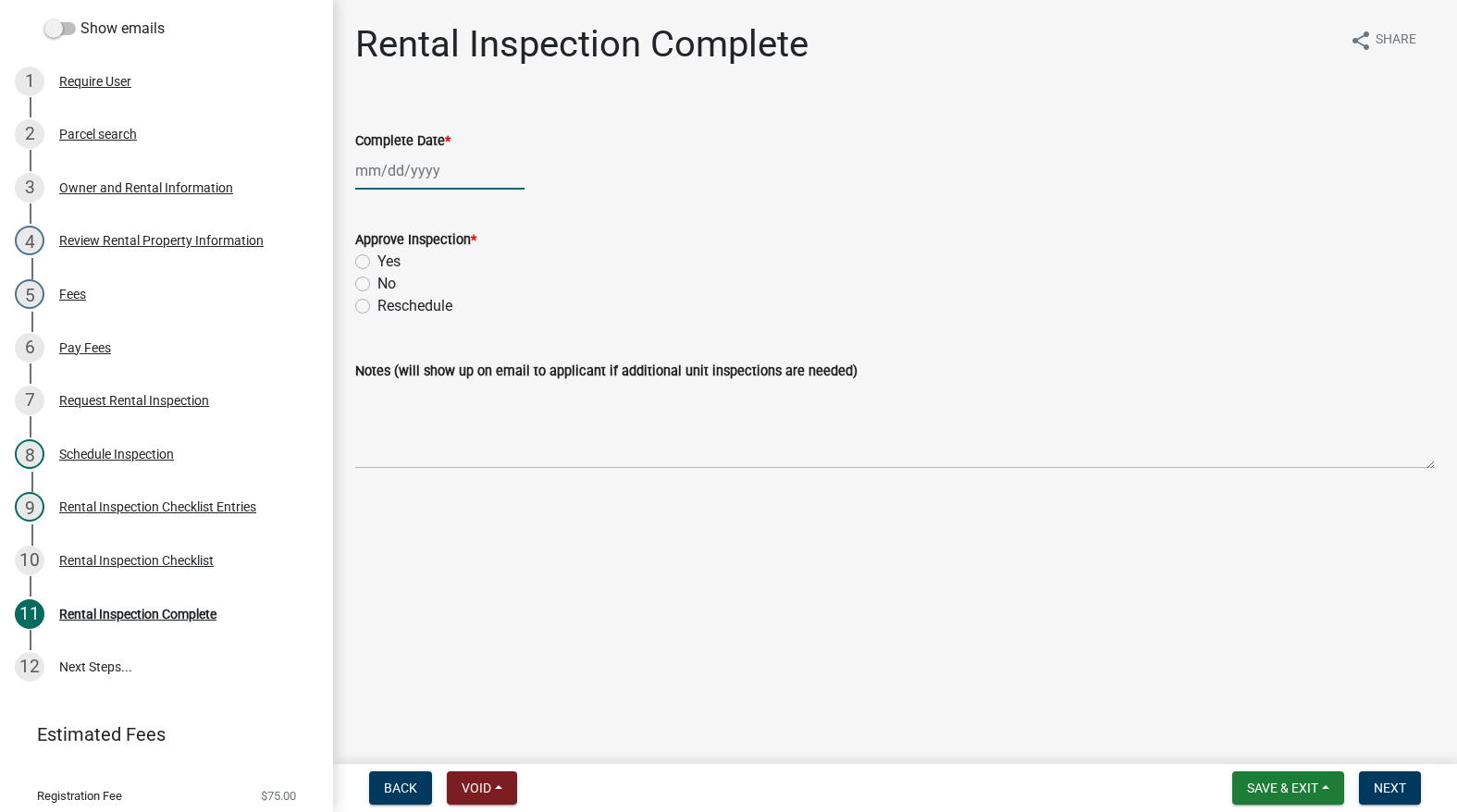
click at [432, 165] on div at bounding box center [440, 170] width 169 height 38
select select "9"
select select "2025"
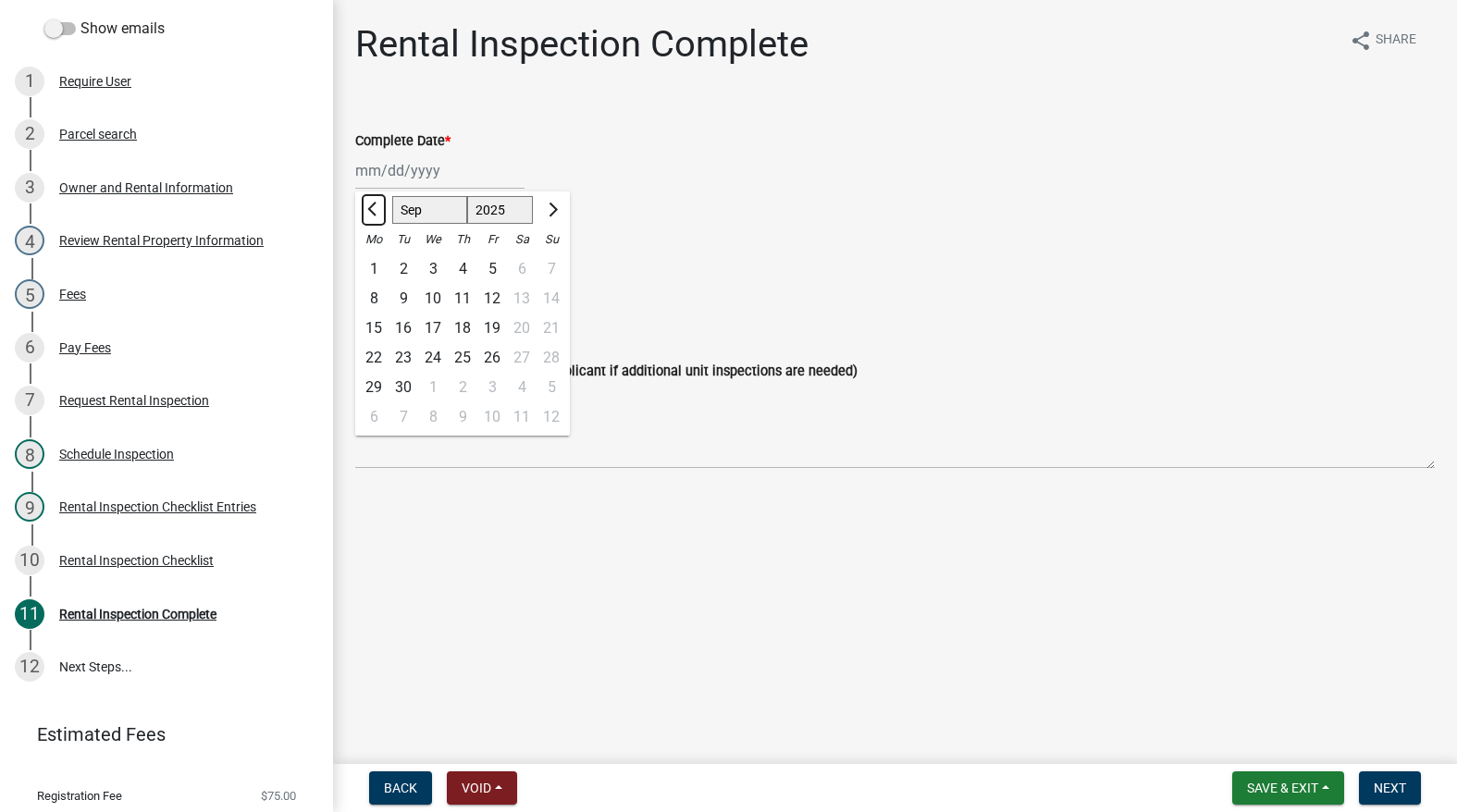
click at [375, 205] on span "Previous month" at bounding box center [373, 209] width 14 height 14
select select "7"
click at [373, 320] on div "14" at bounding box center [374, 328] width 30 height 30
type input "[DATE]"
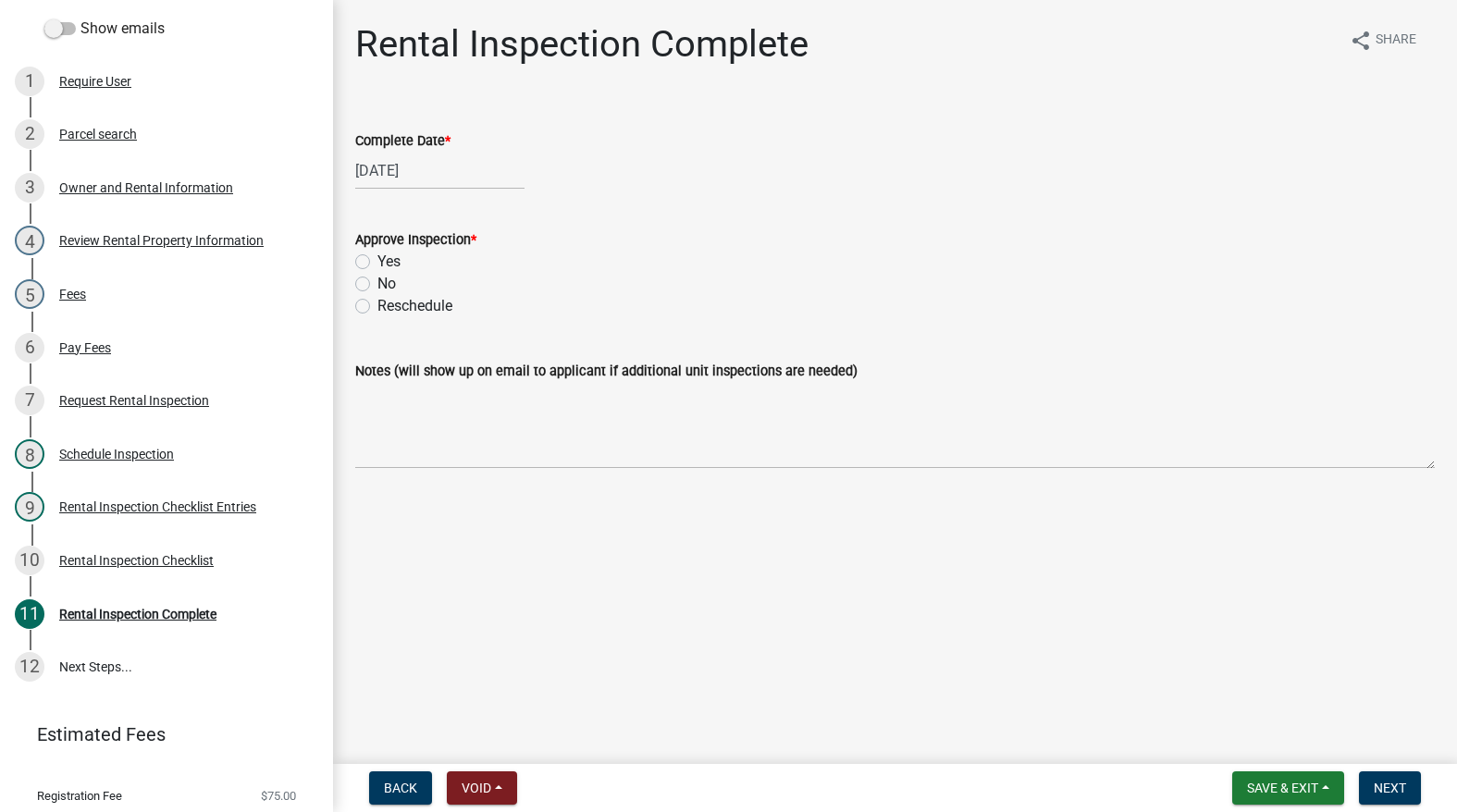
click at [377, 258] on label "Yes" at bounding box center [388, 262] width 23 height 22
click at [377, 258] on input "Yes" at bounding box center [383, 256] width 12 height 12
radio input "true"
click at [1371, 793] on button "Next" at bounding box center [1390, 788] width 62 height 34
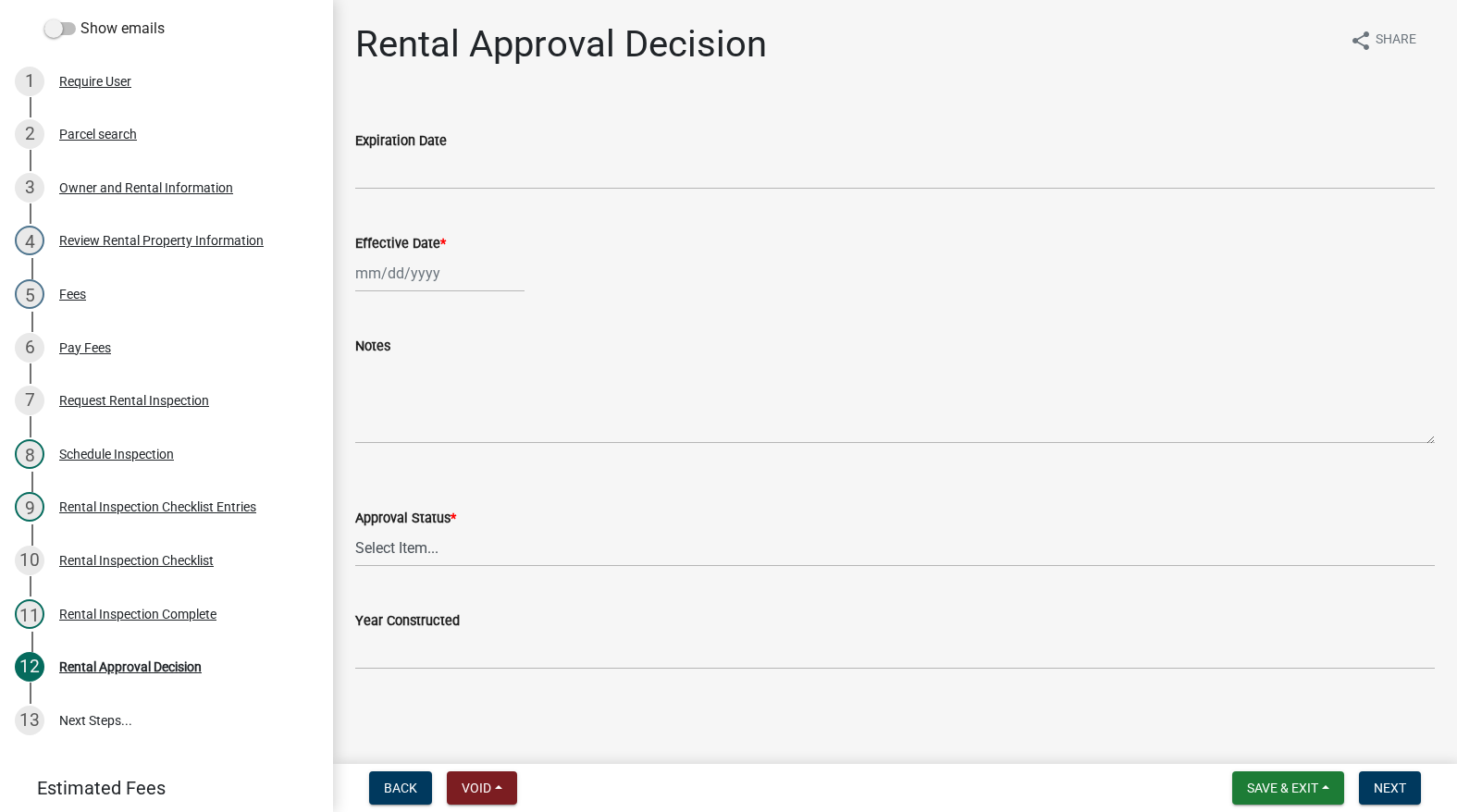
click at [430, 269] on div at bounding box center [440, 273] width 169 height 38
select select "9"
select select "2025"
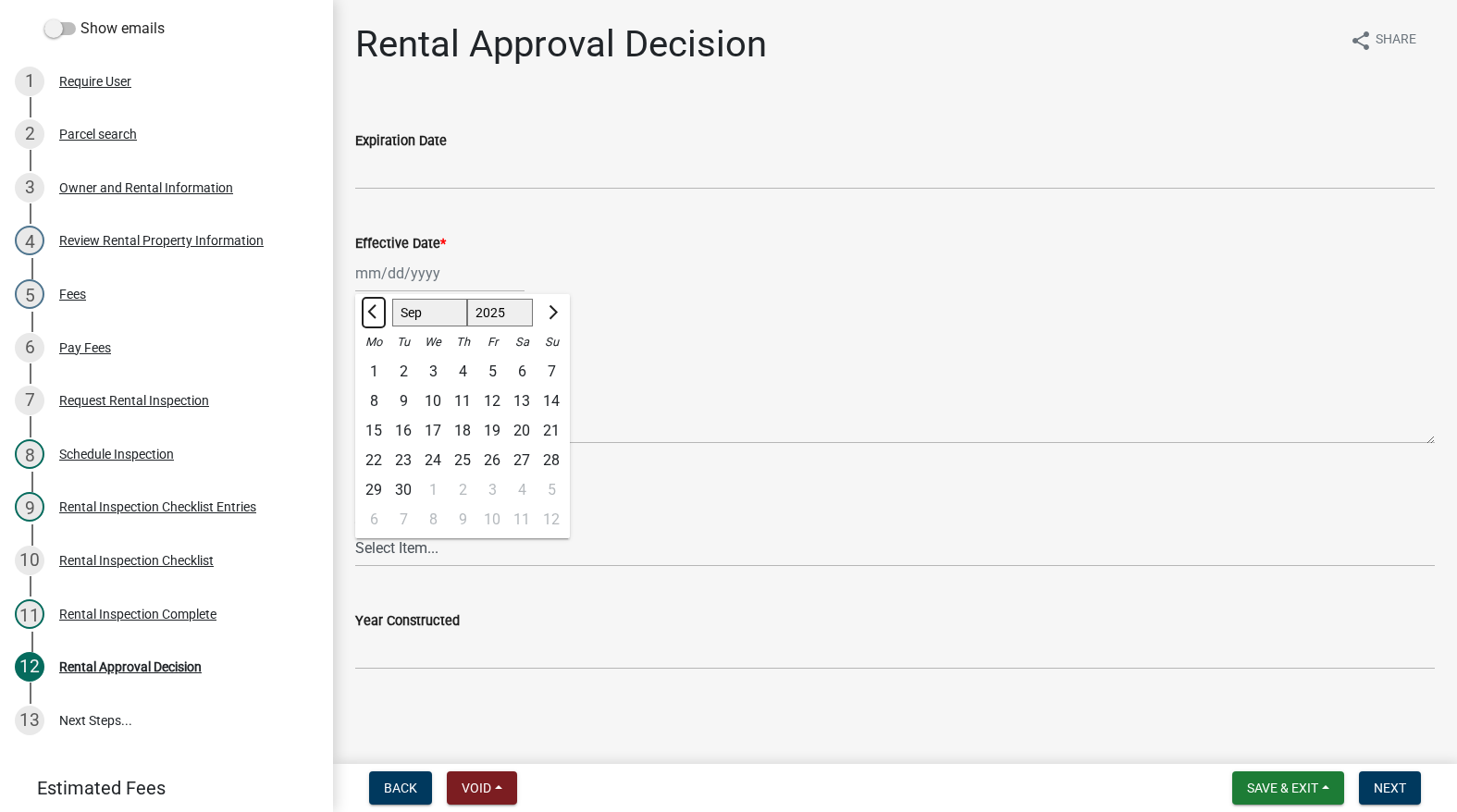
click at [376, 319] on button "Previous month" at bounding box center [373, 312] width 22 height 30
select select "7"
click at [380, 428] on div "14" at bounding box center [374, 431] width 30 height 30
type input "[DATE]"
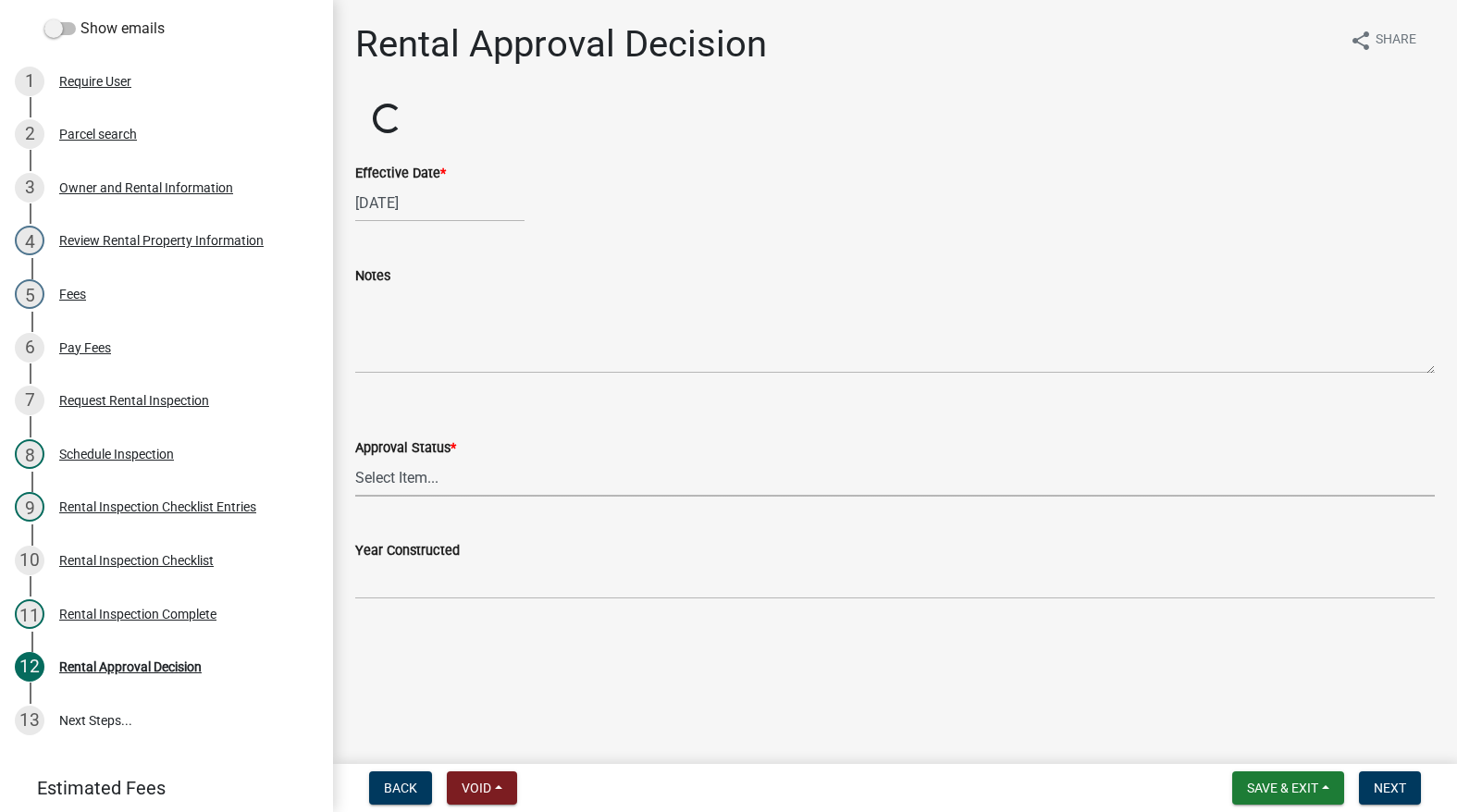
click at [393, 488] on select "Select Item... Approved Denied" at bounding box center [896, 477] width 1080 height 38
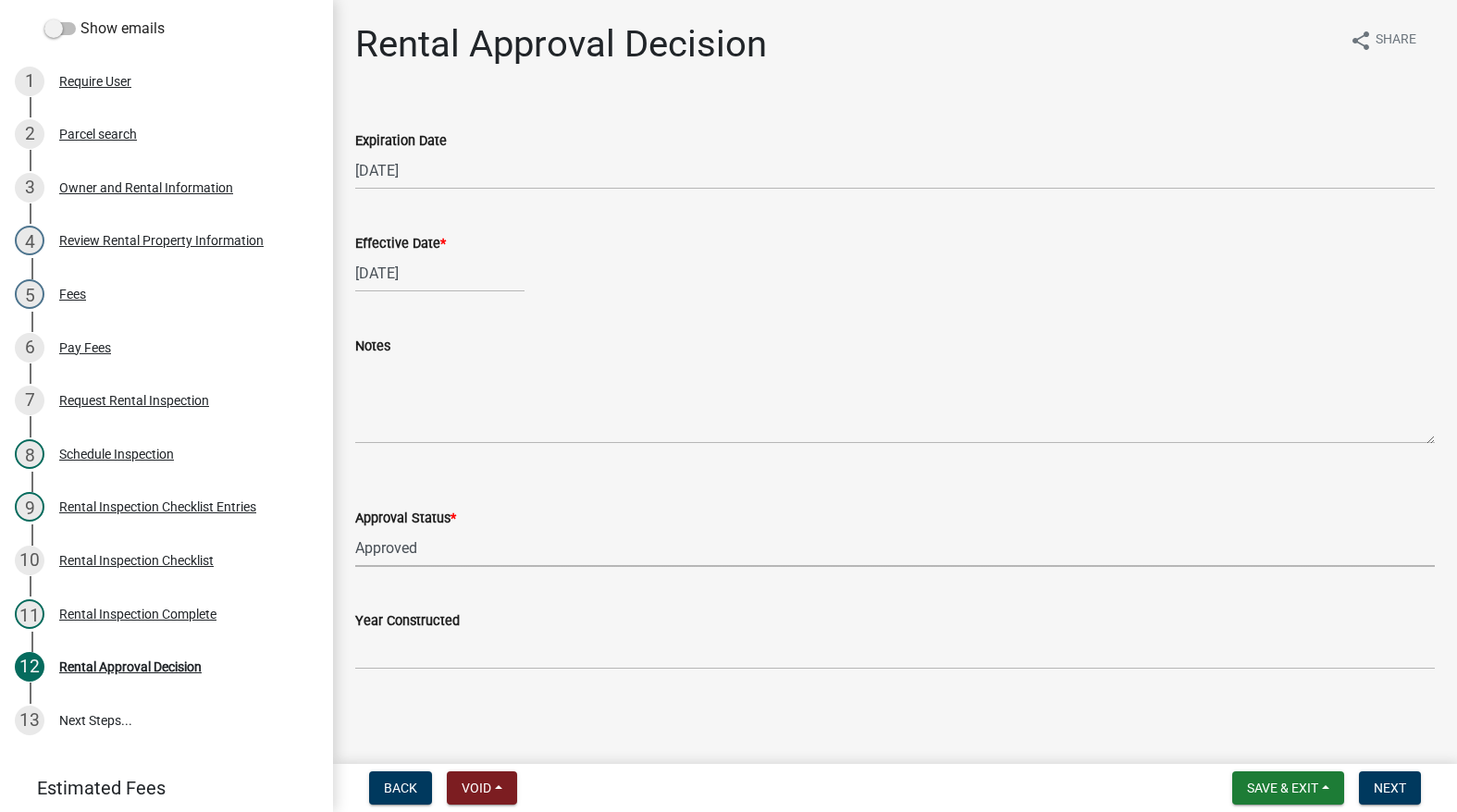
click at [356, 529] on select "Select Item... Approved Denied" at bounding box center [896, 547] width 1080 height 38
select select "4b86b809-39dd-4c68-9f3d-fdb3e7050482"
click at [1391, 793] on span "Next" at bounding box center [1390, 788] width 33 height 15
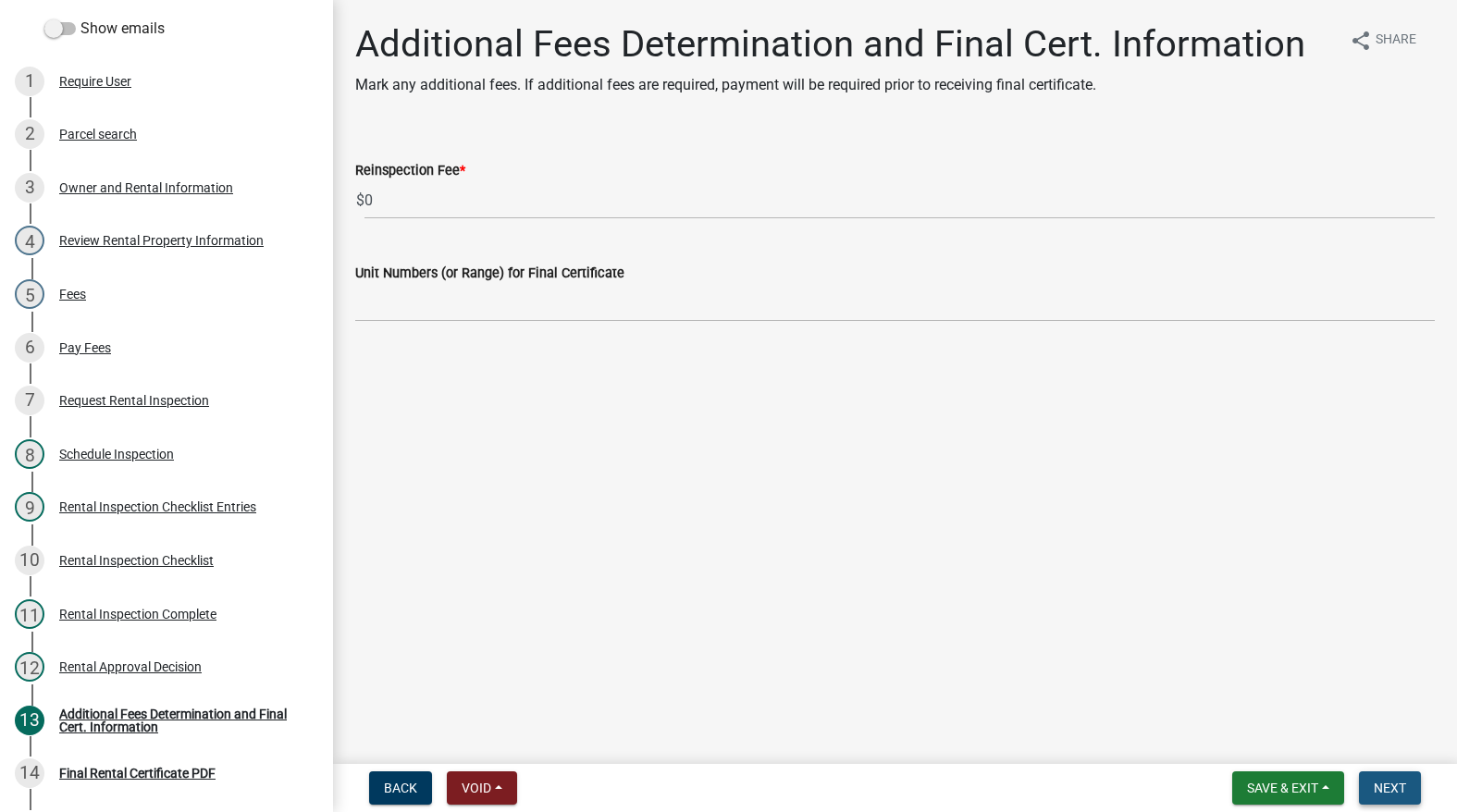
click at [1369, 787] on button "Next" at bounding box center [1390, 788] width 62 height 34
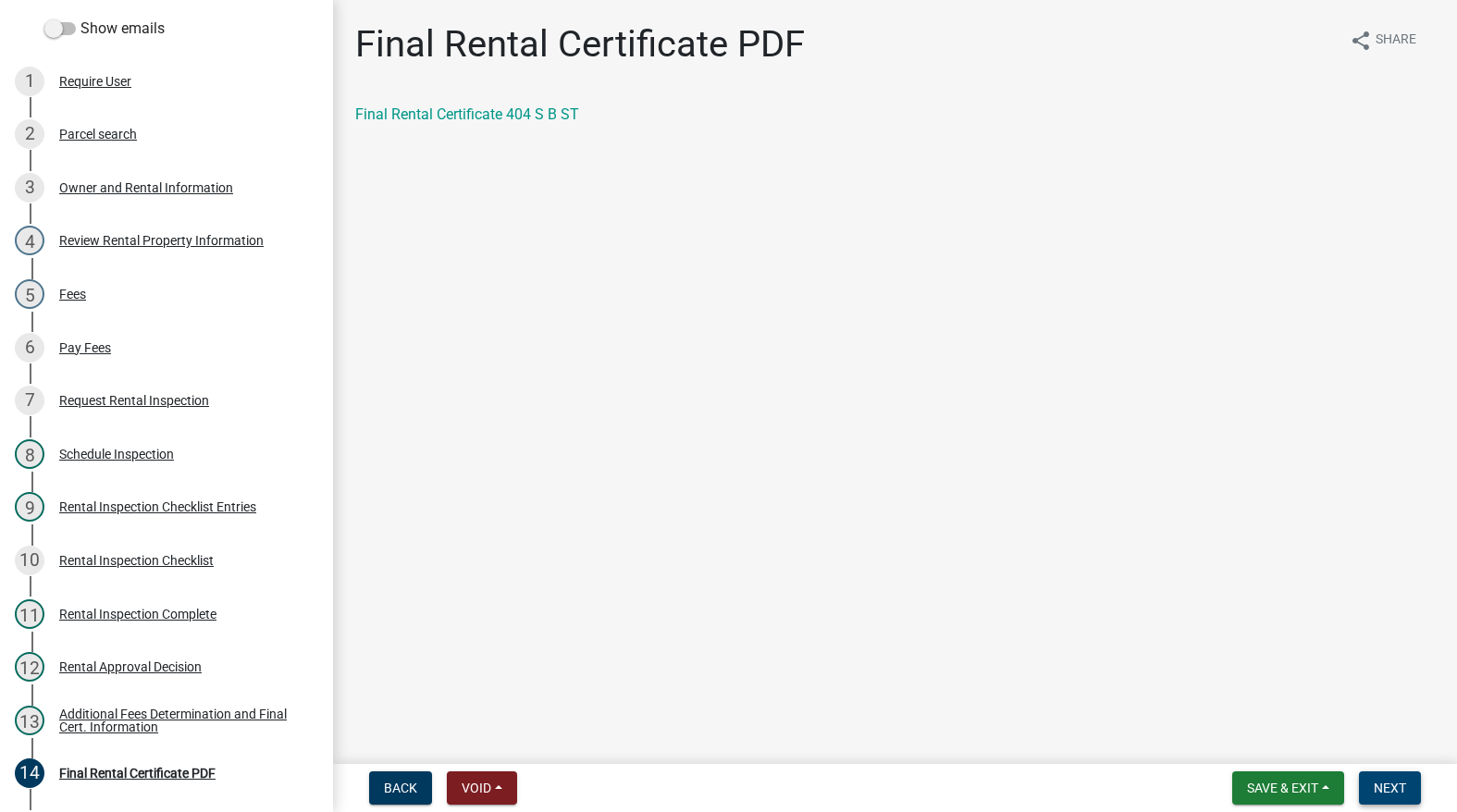
click at [1372, 783] on button "Next" at bounding box center [1390, 788] width 62 height 34
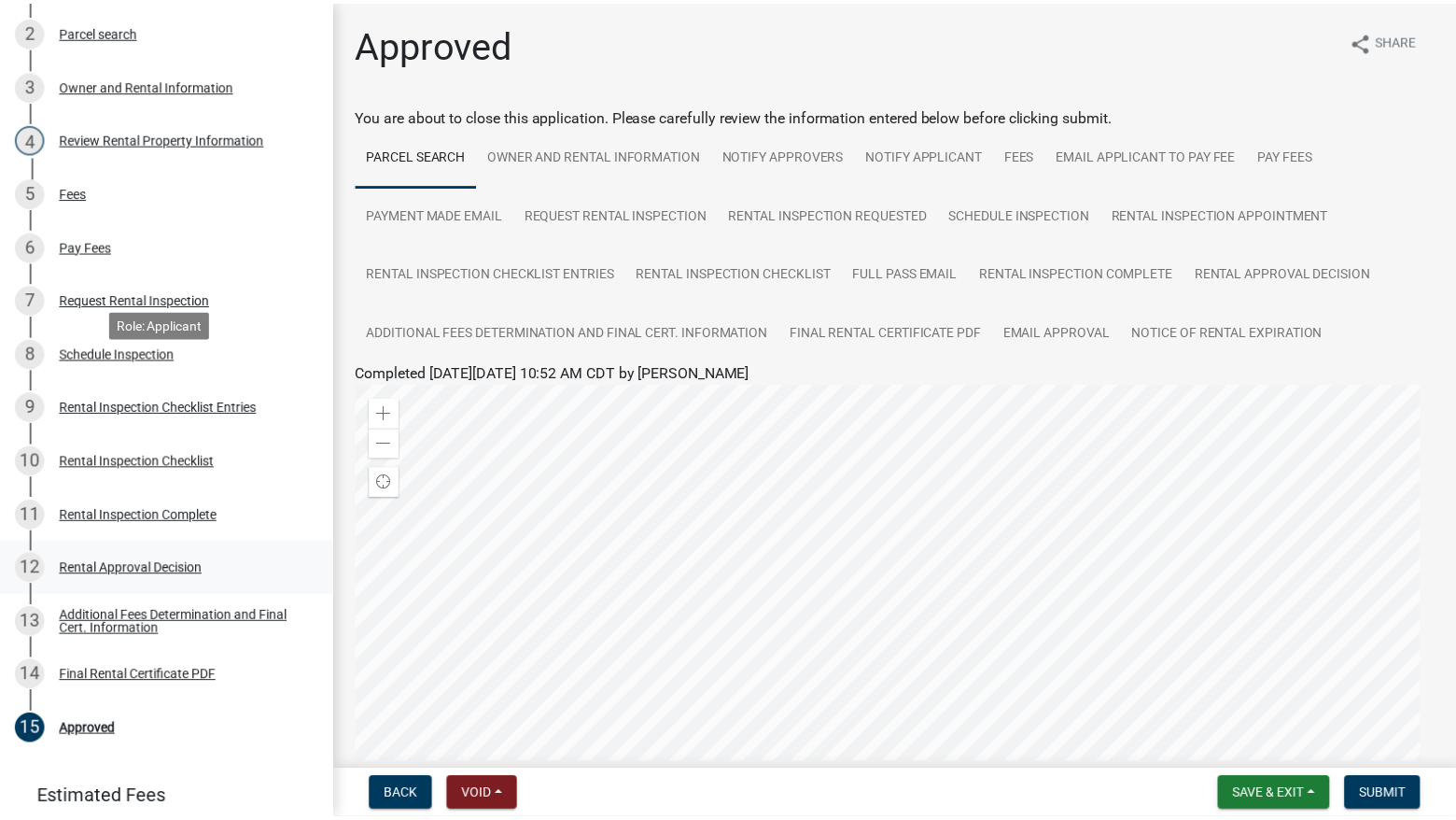
scroll to position [492, 0]
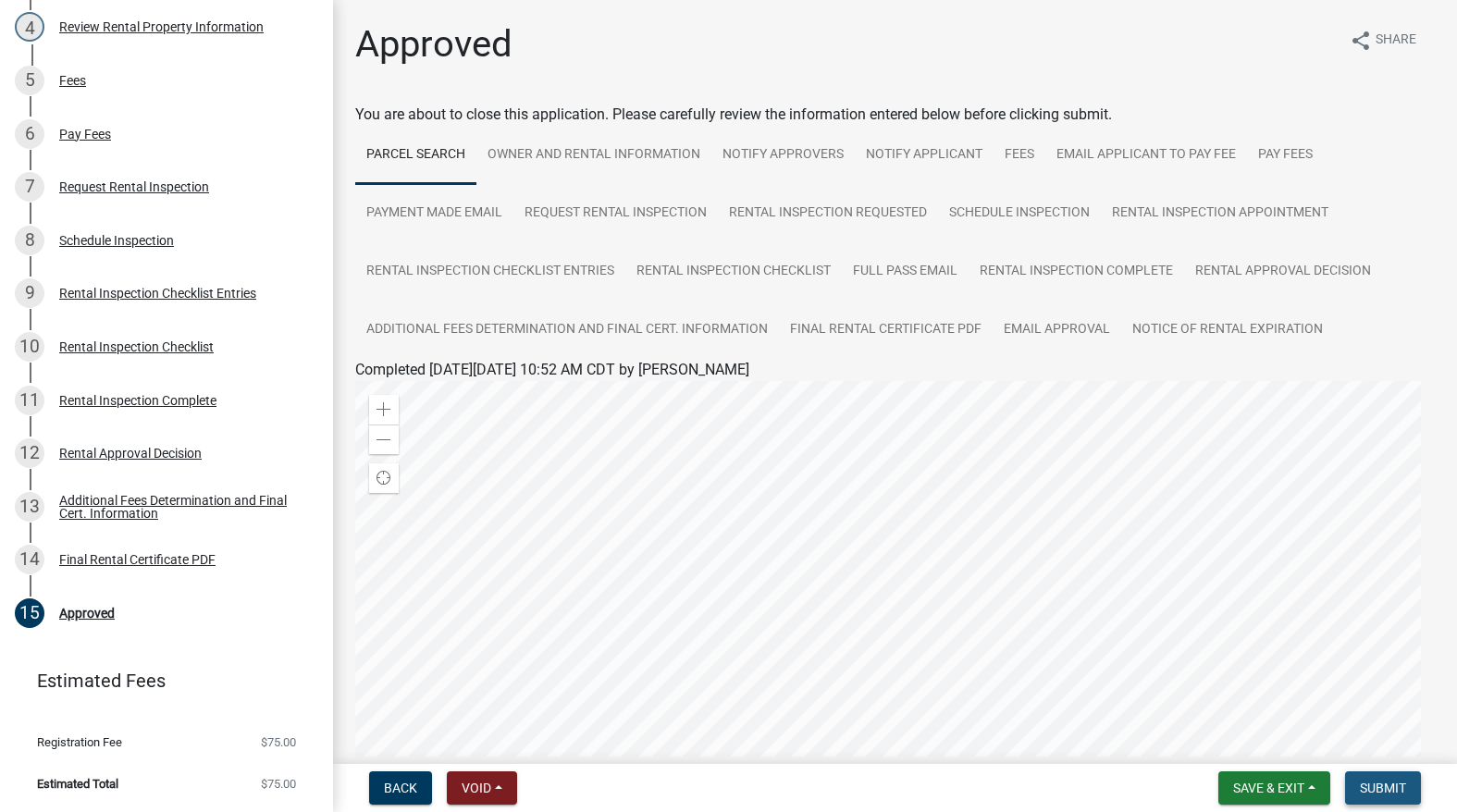
click at [1386, 783] on span "Submit" at bounding box center [1382, 788] width 46 height 15
